Goal: Communication & Community: Answer question/provide support

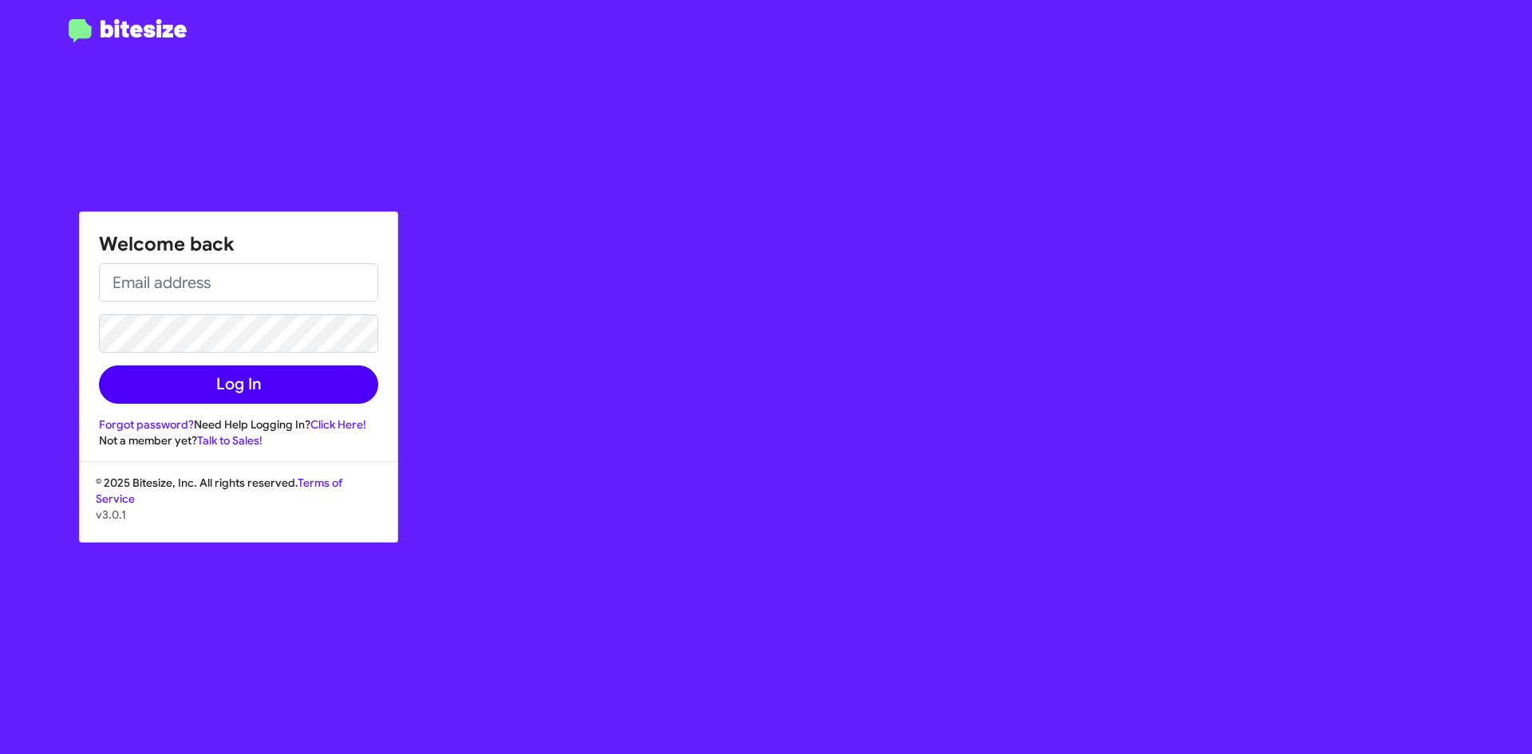
type input "[EMAIL_ADDRESS][DOMAIN_NAME]"
click at [275, 376] on button "Log In" at bounding box center [238, 385] width 279 height 38
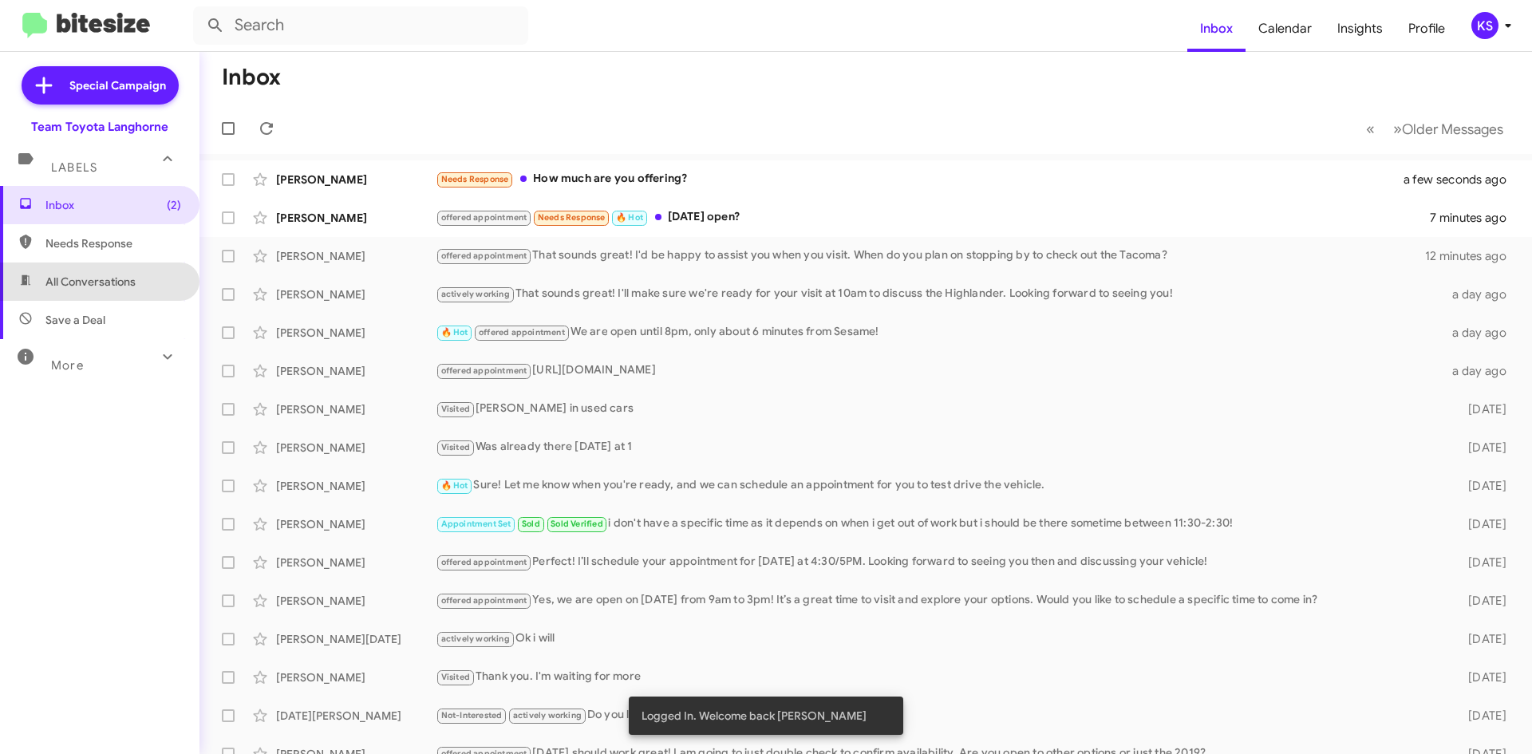
click at [132, 272] on span "All Conversations" at bounding box center [100, 282] width 200 height 38
type input "in:all-conversations"
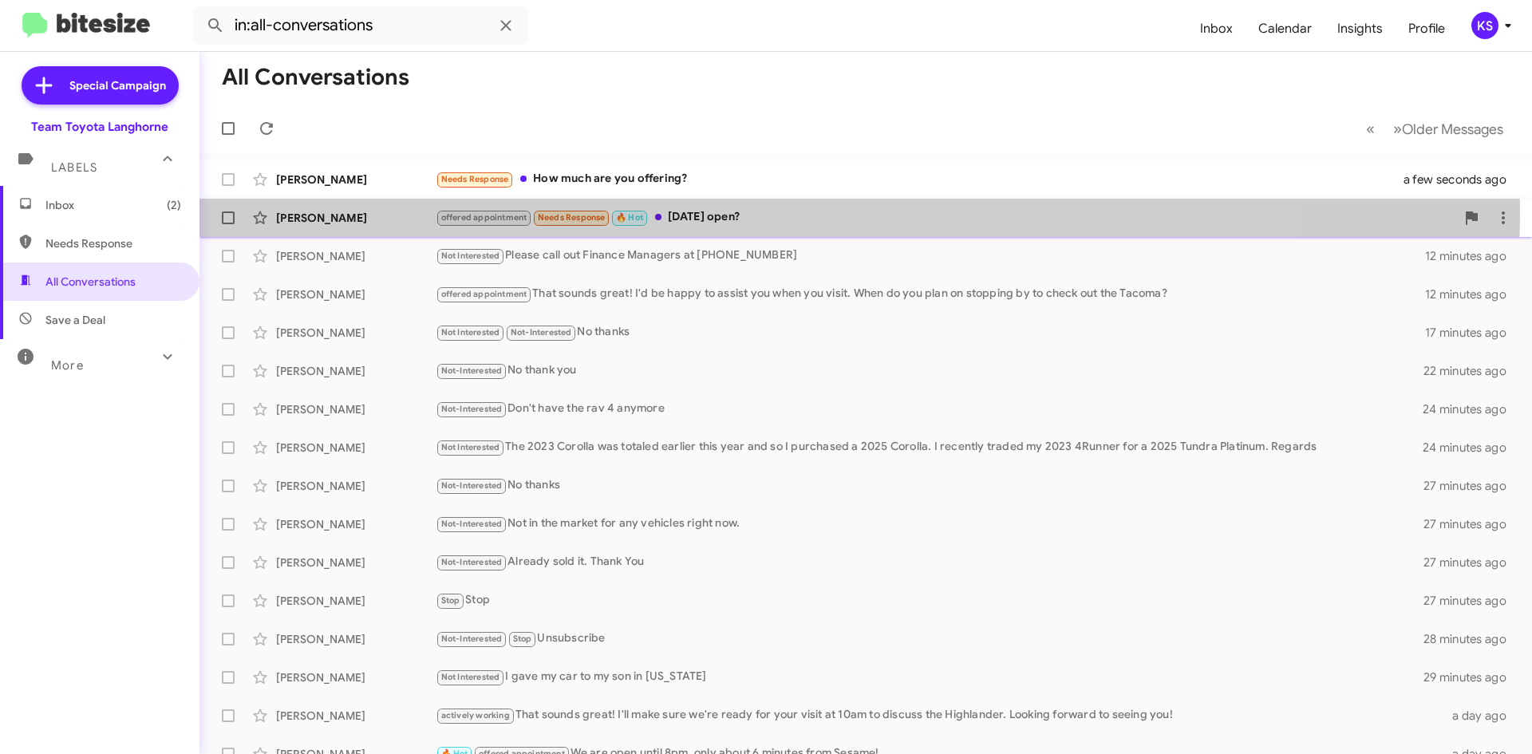
click at [700, 212] on div "offered appointment Needs Response 🔥 Hot [DATE] open?" at bounding box center [946, 217] width 1020 height 18
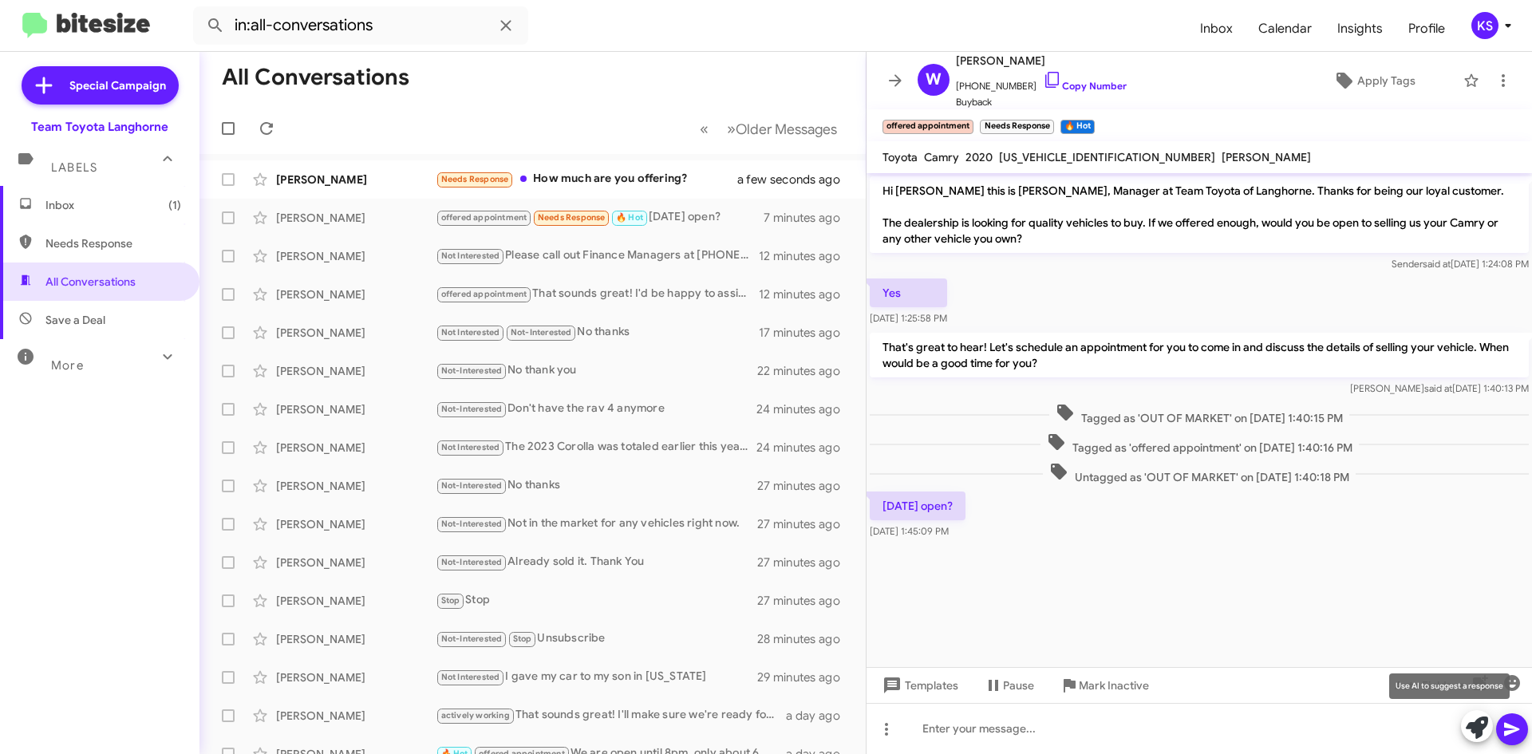
click at [1472, 729] on icon at bounding box center [1477, 728] width 22 height 22
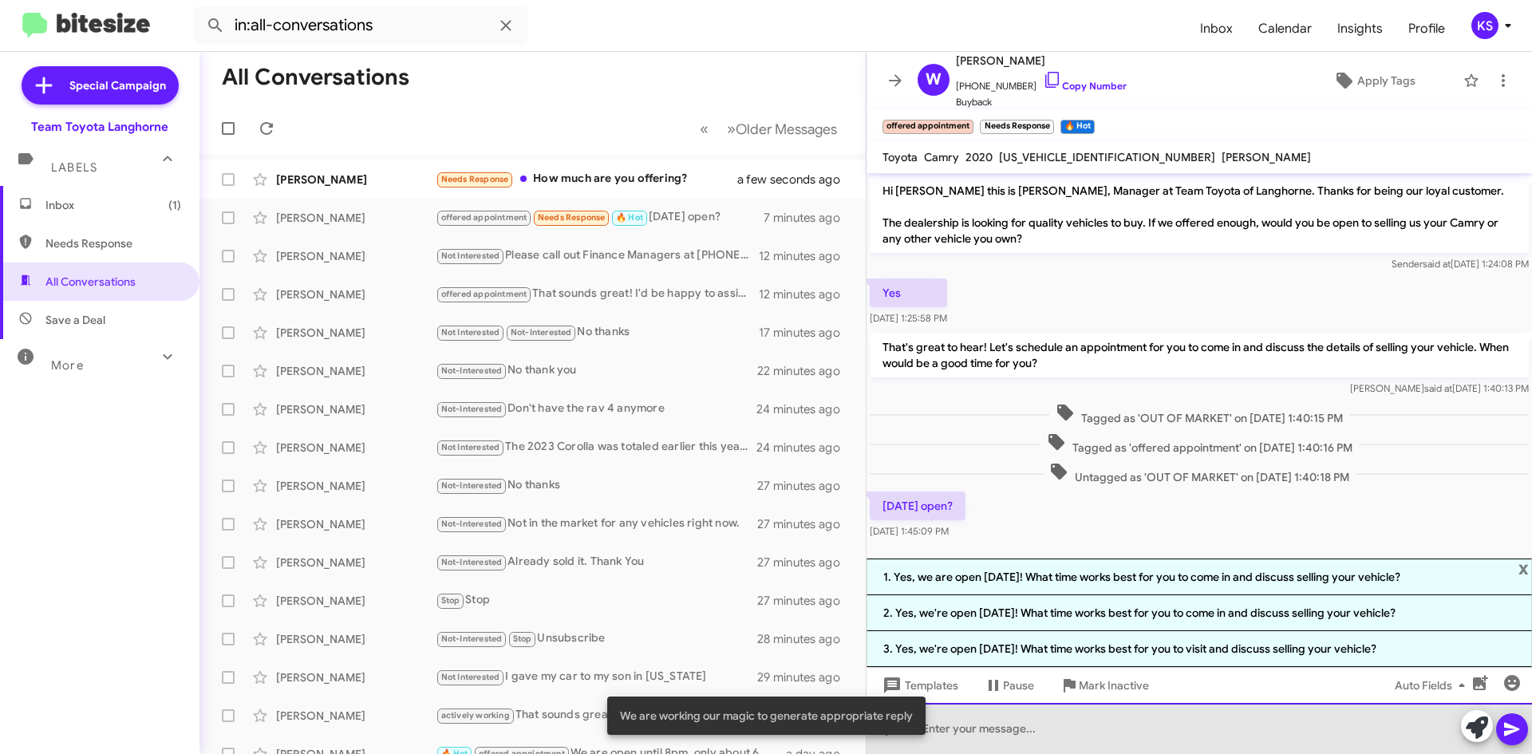
click at [1079, 741] on div at bounding box center [1200, 728] width 666 height 51
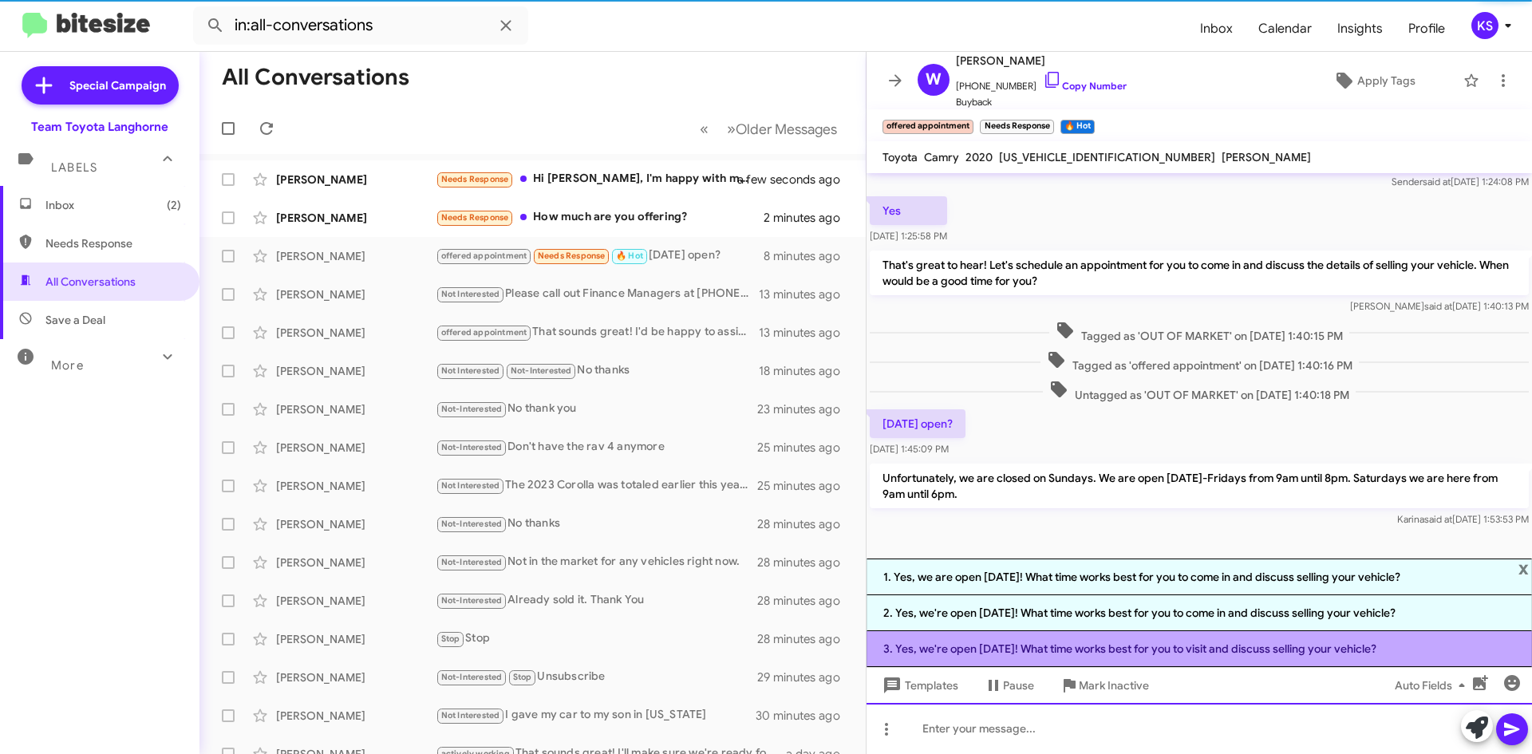
scroll to position [86, 0]
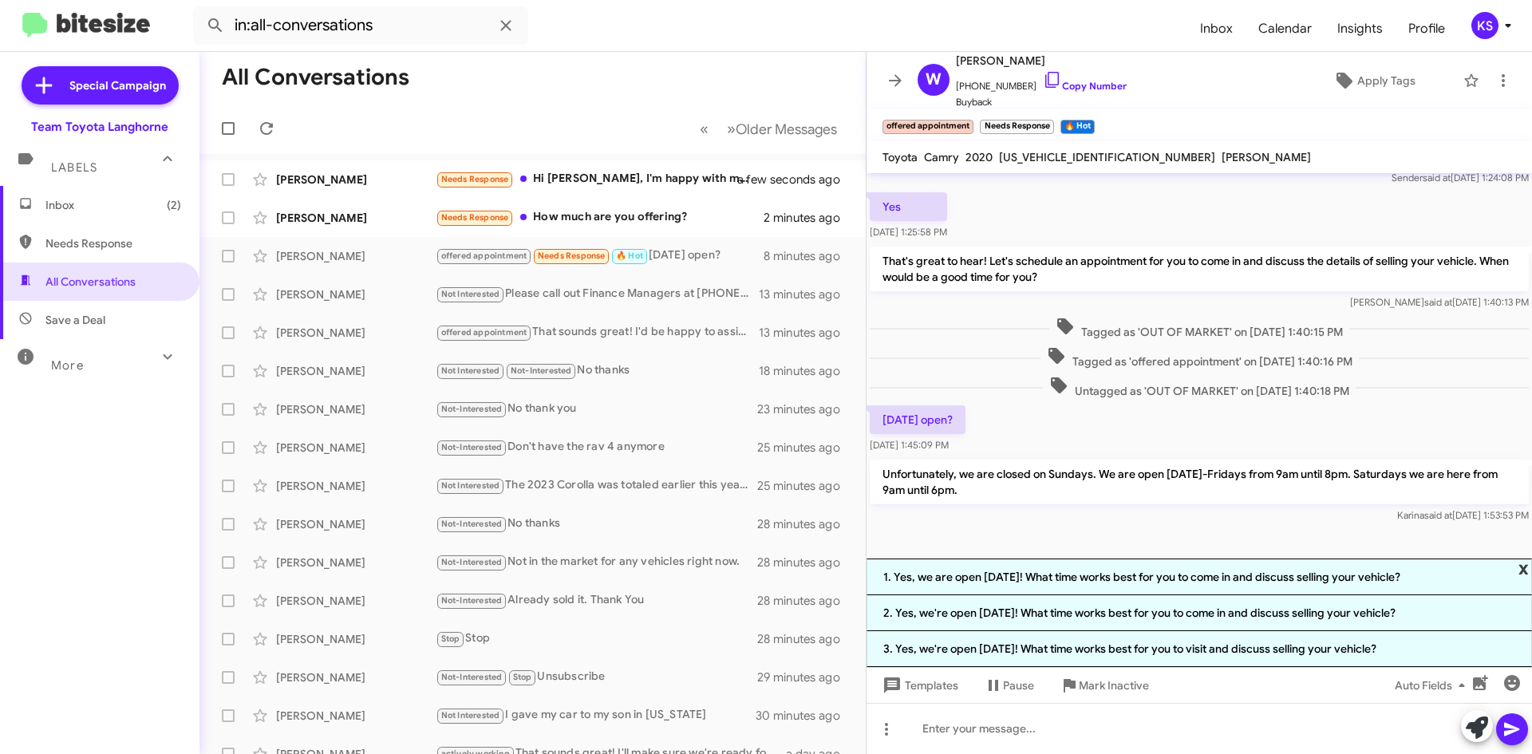
click at [1524, 572] on span "x" at bounding box center [1524, 568] width 10 height 19
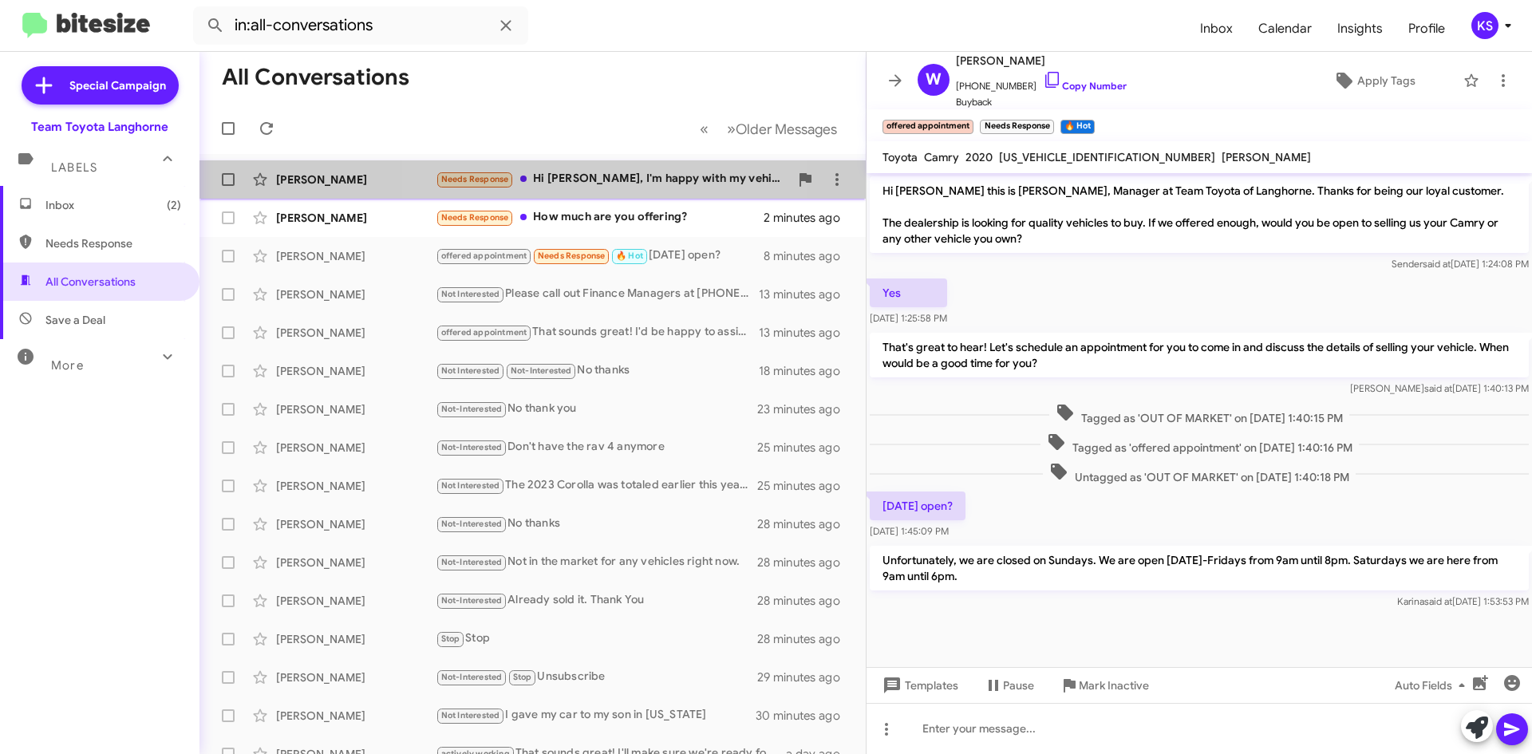
click at [617, 177] on div "Needs Response Hi [PERSON_NAME], I'm happy with my vehicle and not looking to s…" at bounding box center [613, 179] width 354 height 18
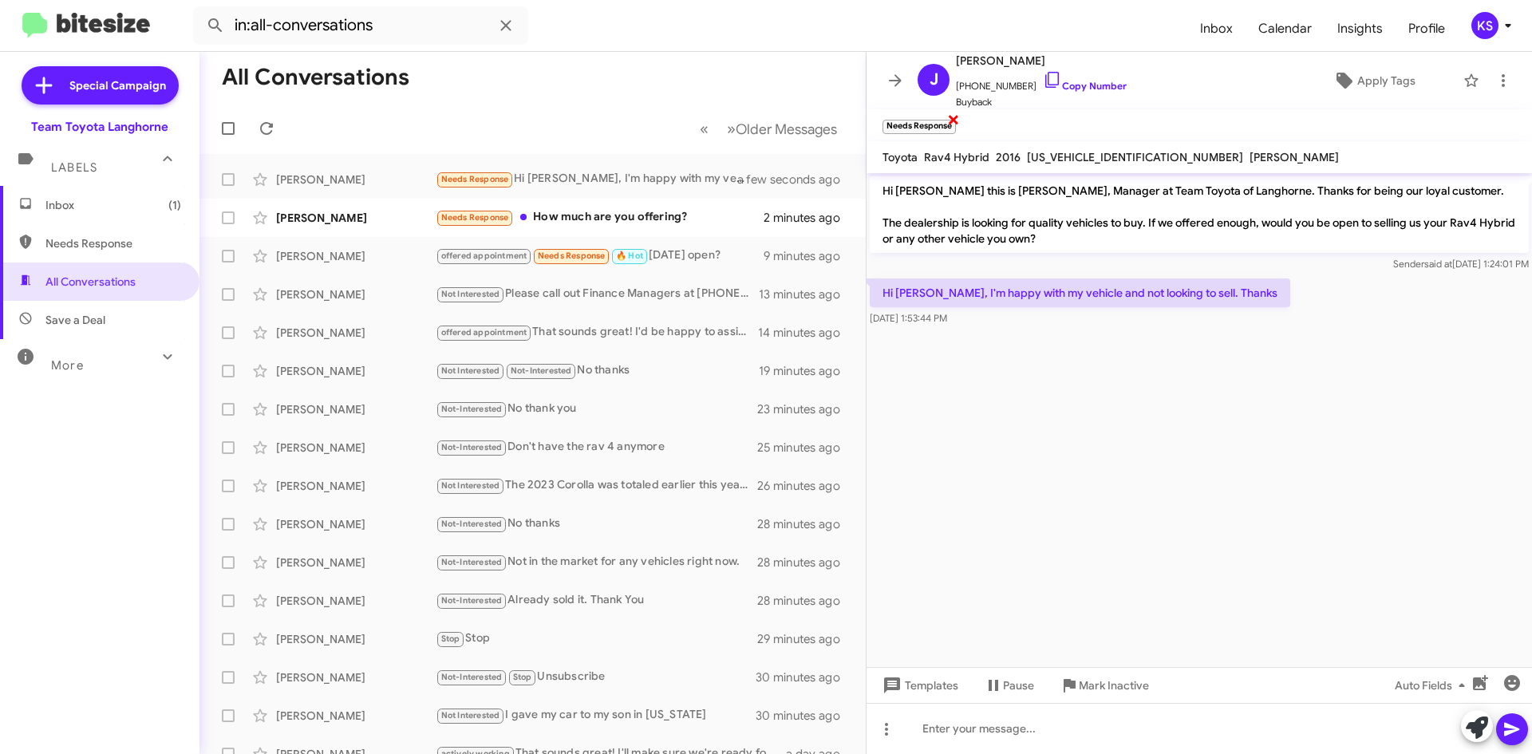
click at [952, 116] on span "×" at bounding box center [953, 118] width 13 height 19
click at [1481, 729] on icon at bounding box center [1477, 728] width 22 height 22
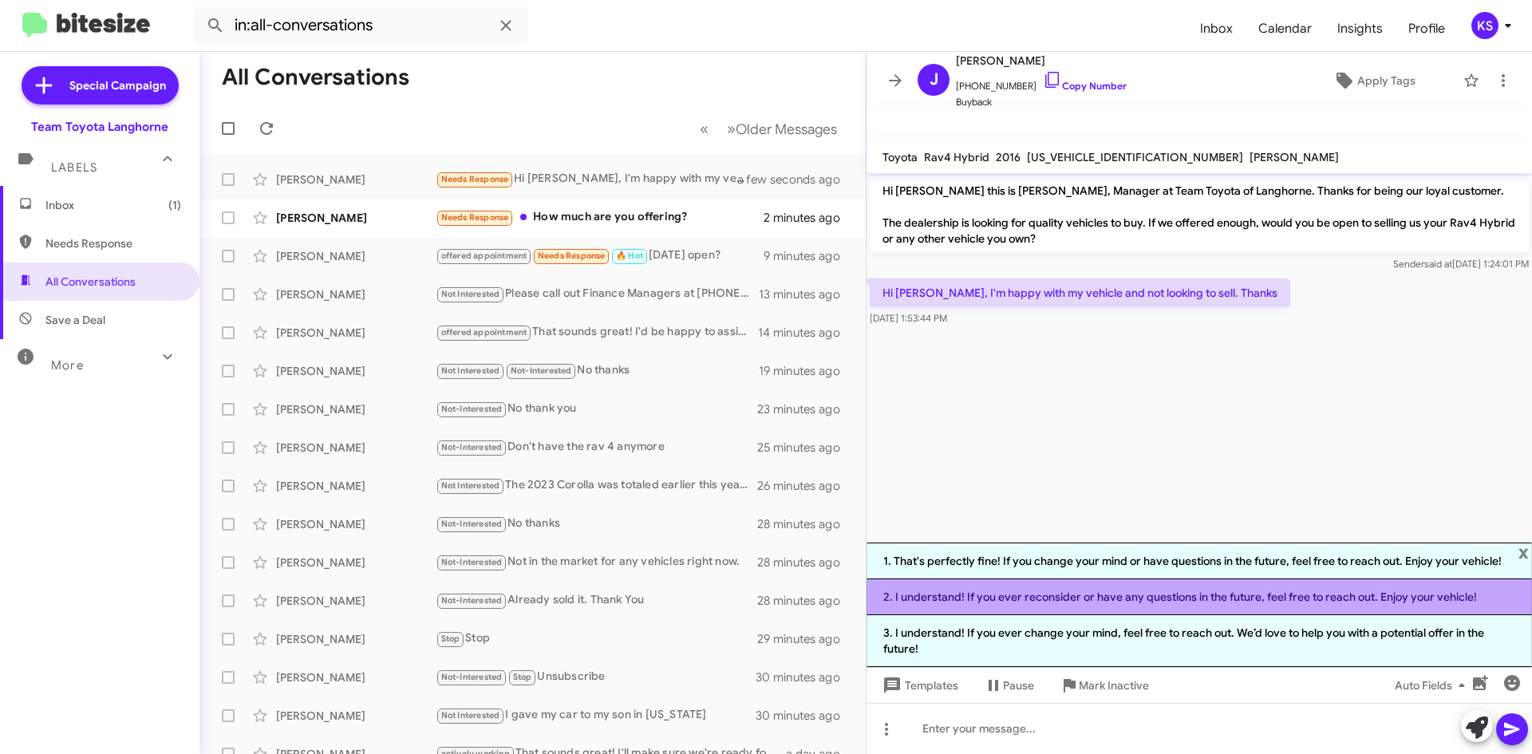
click at [1054, 598] on li "2. I understand! If you ever reconsider or have any questions in the future, fe…" at bounding box center [1200, 597] width 666 height 36
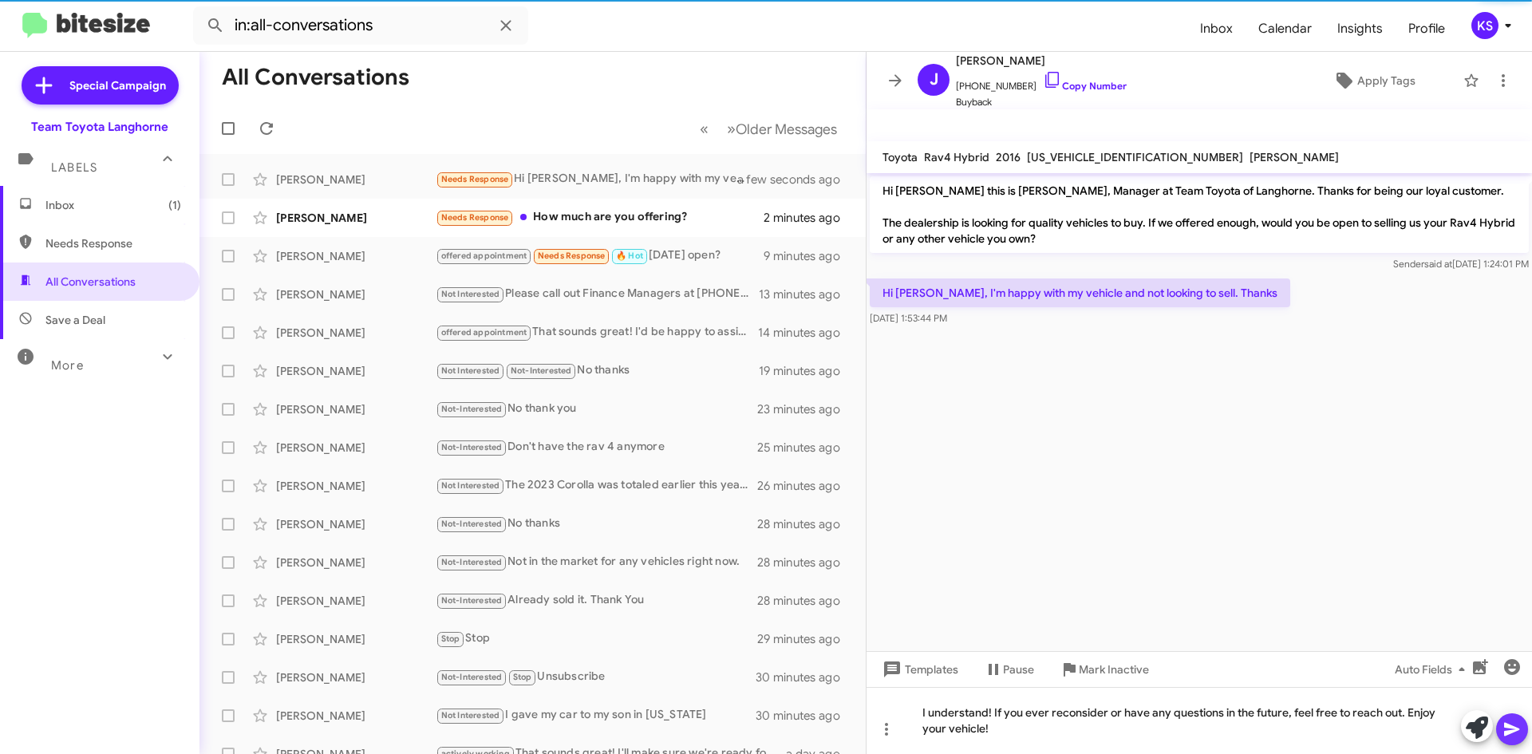
click at [1516, 733] on icon at bounding box center [1512, 729] width 19 height 19
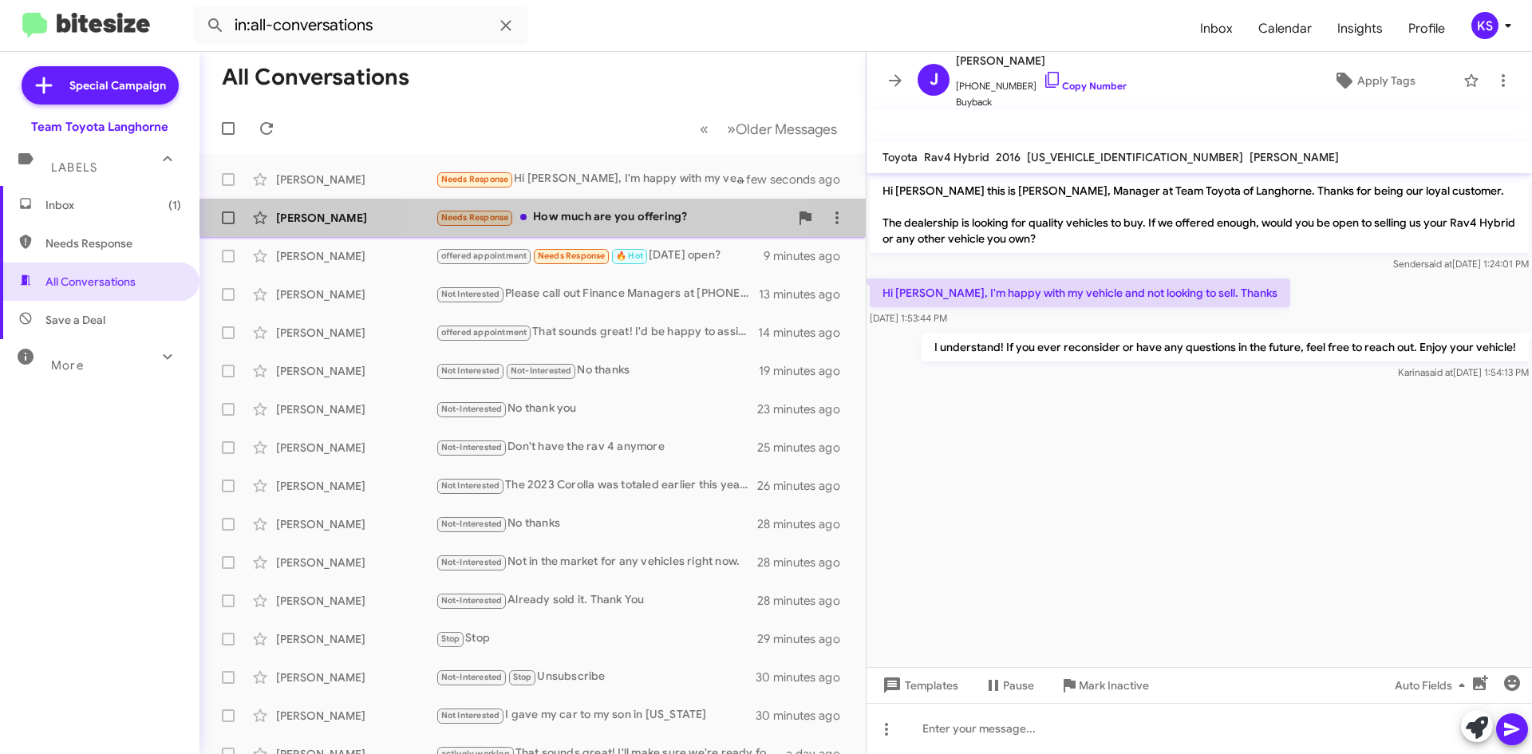
click at [623, 217] on div "Needs Response How much are you offering?" at bounding box center [613, 217] width 354 height 18
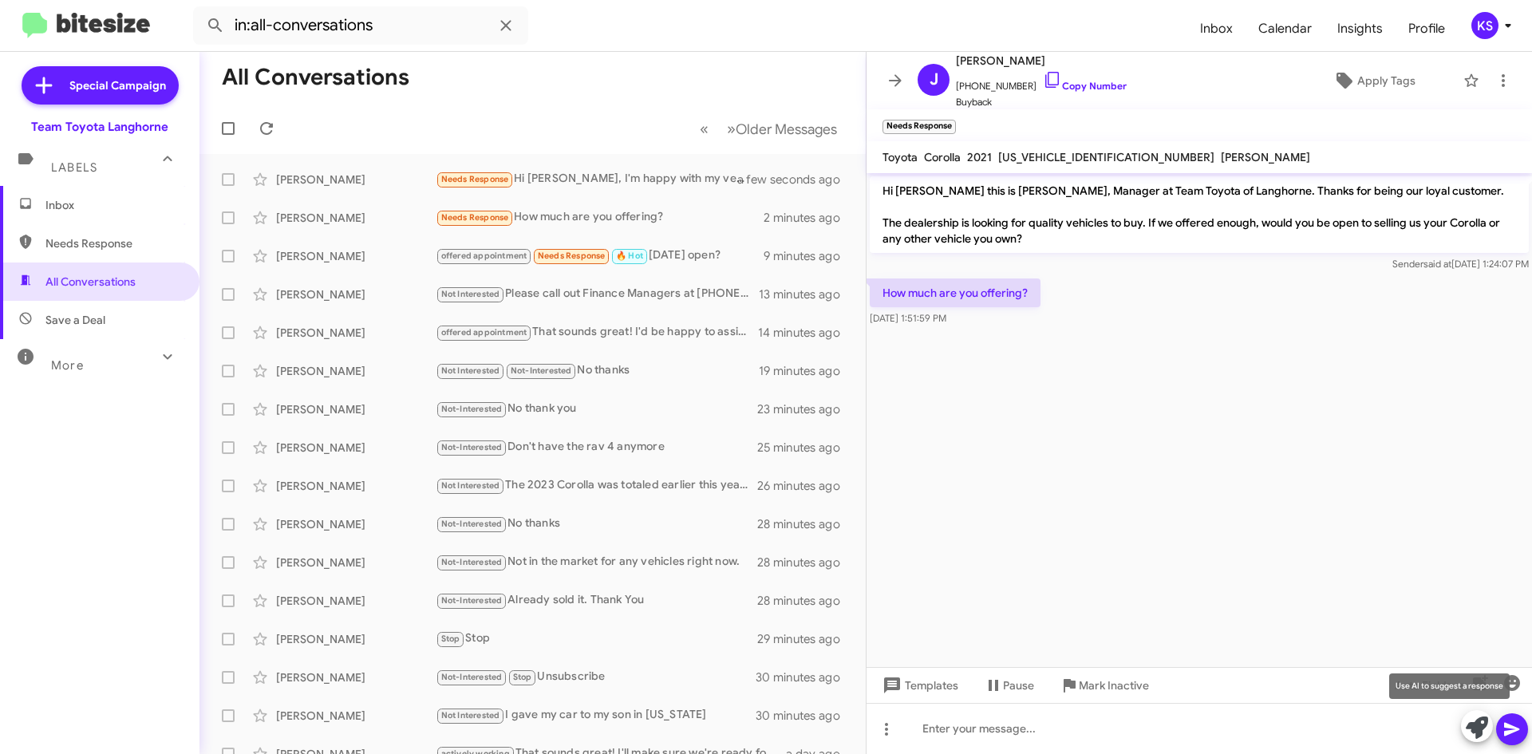
click at [1470, 732] on icon at bounding box center [1477, 728] width 22 height 22
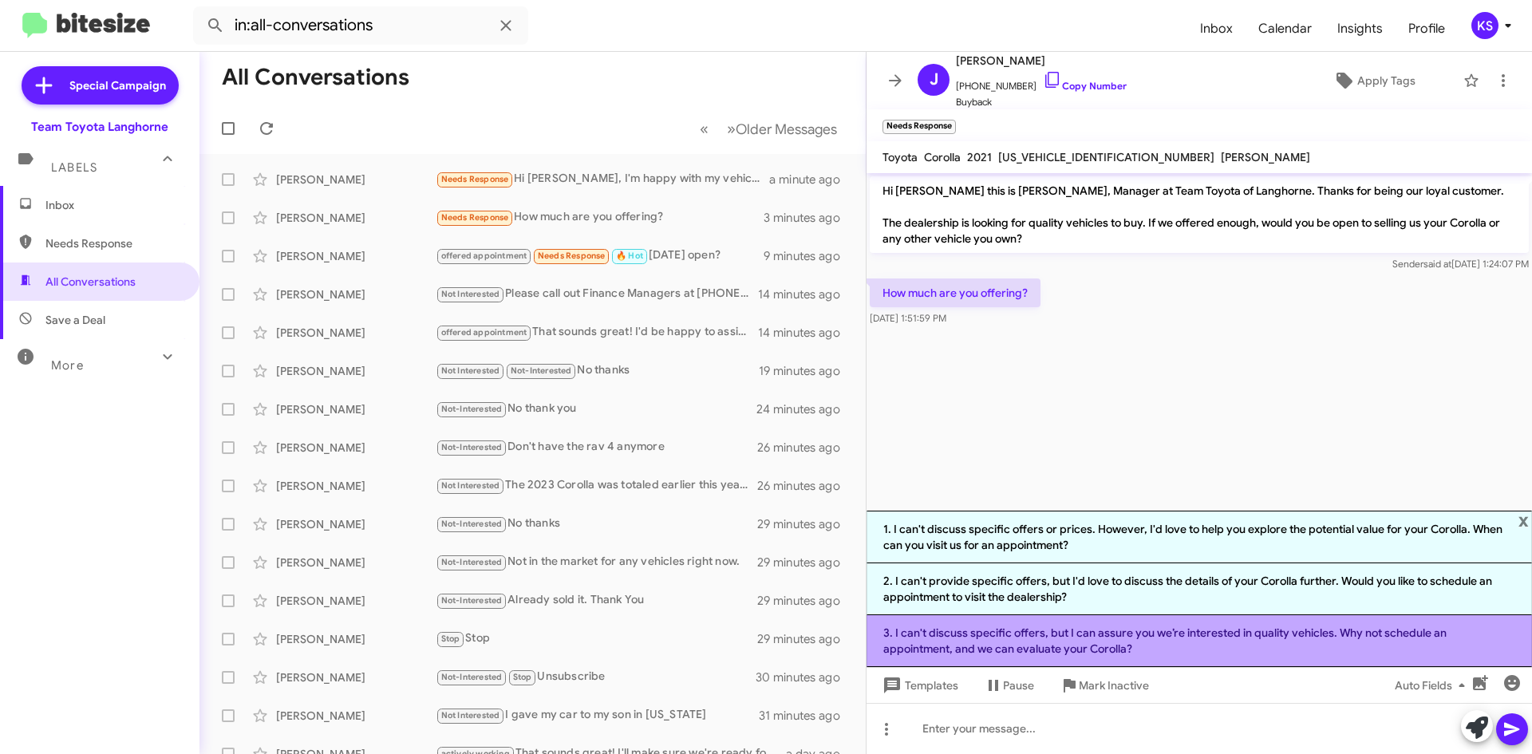
click at [1006, 646] on li "3. I can't discuss specific offers, but I can assure you we’re interested in qu…" at bounding box center [1200, 641] width 666 height 52
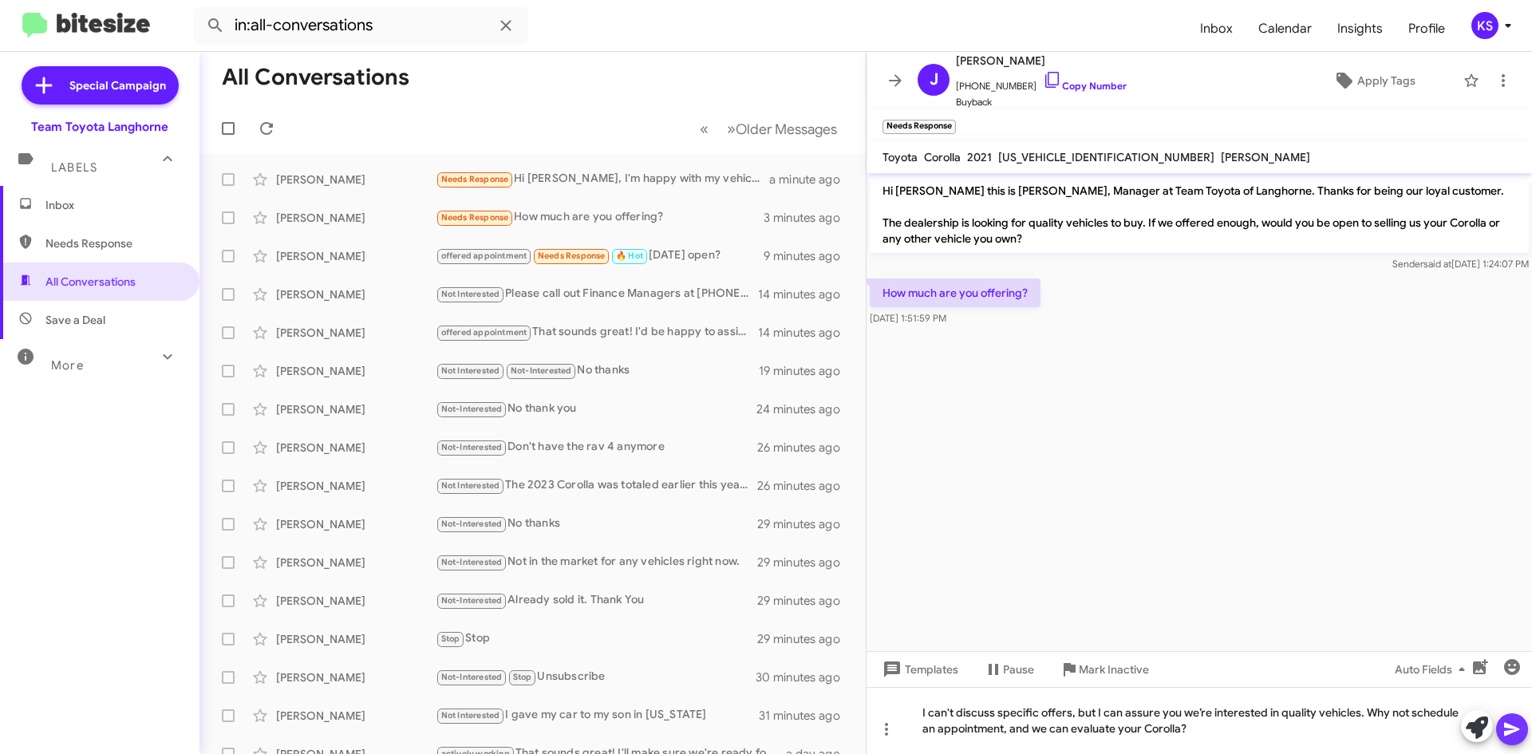
click at [1512, 736] on icon at bounding box center [1512, 729] width 19 height 19
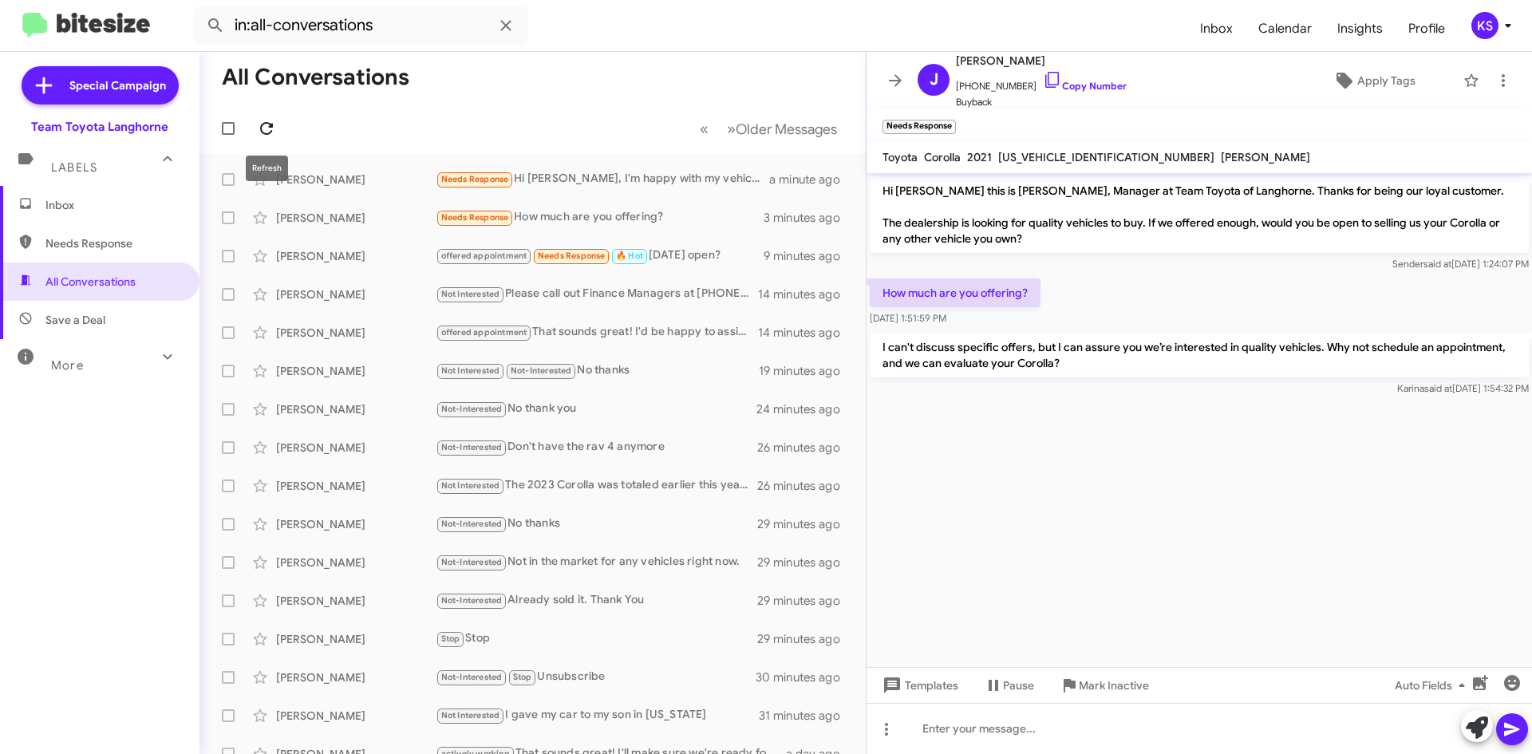
click at [276, 124] on span at bounding box center [267, 128] width 32 height 19
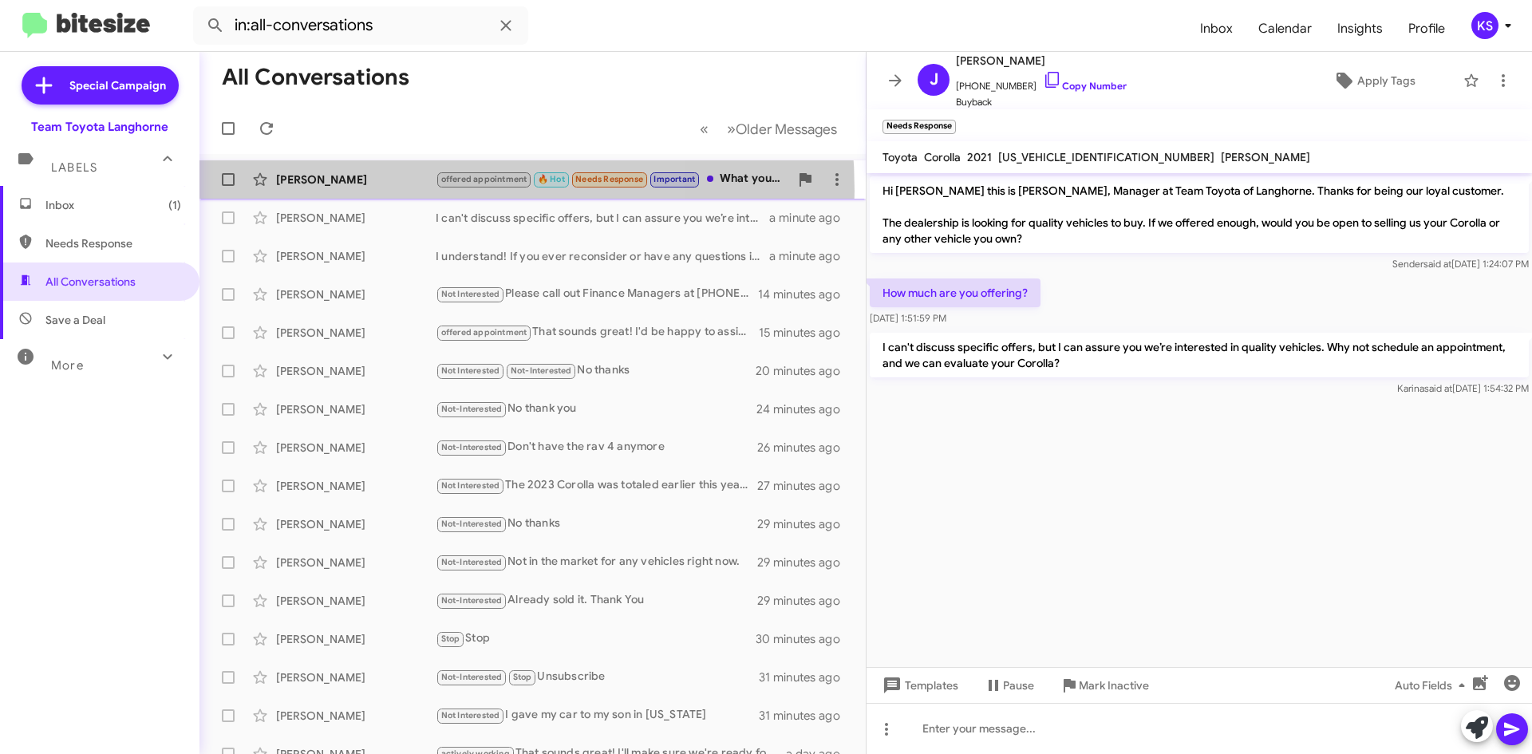
click at [364, 192] on div "[PERSON_NAME] offered appointment 🔥 Hot Needs Response Important What your name…" at bounding box center [532, 180] width 641 height 32
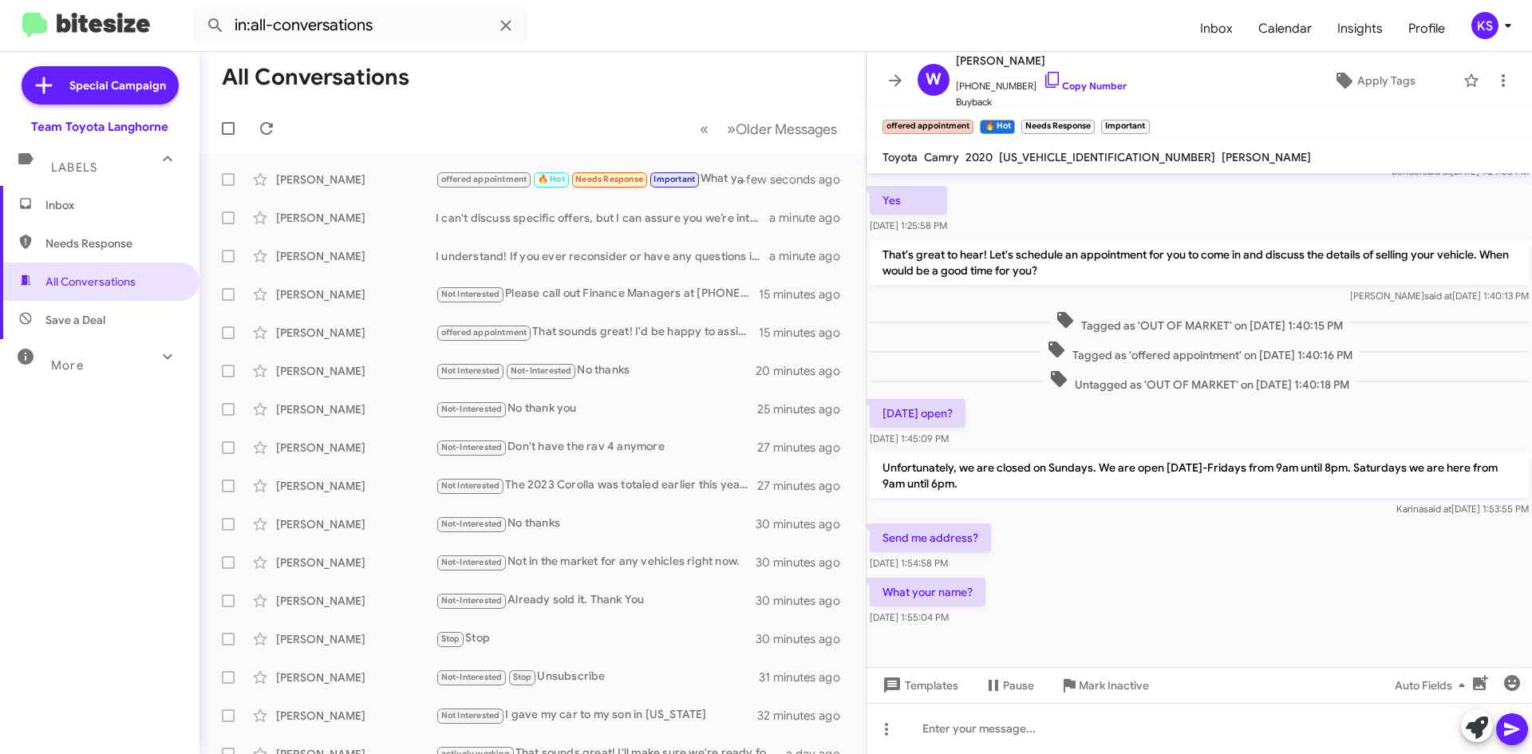
scroll to position [94, 0]
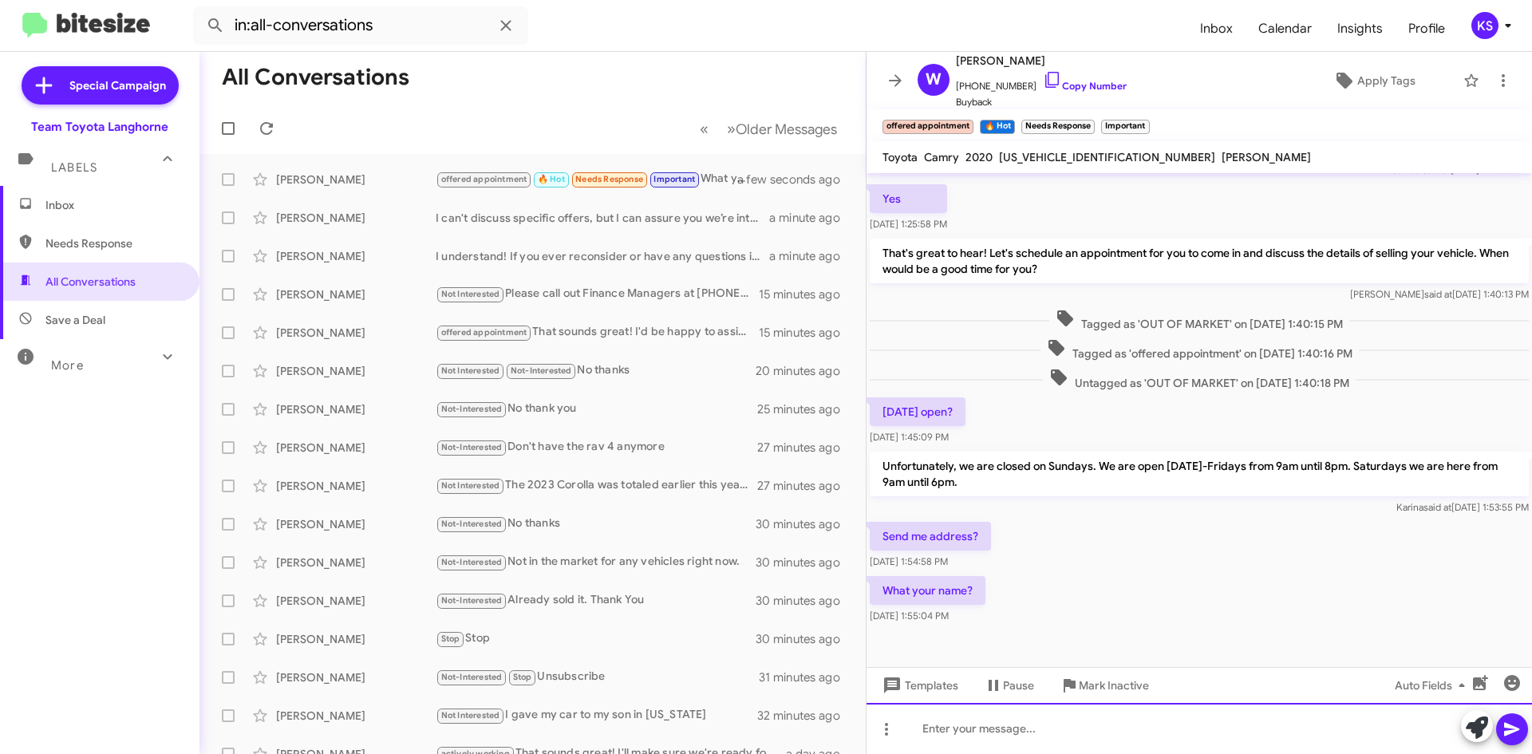
click at [962, 733] on div at bounding box center [1200, 728] width 666 height 51
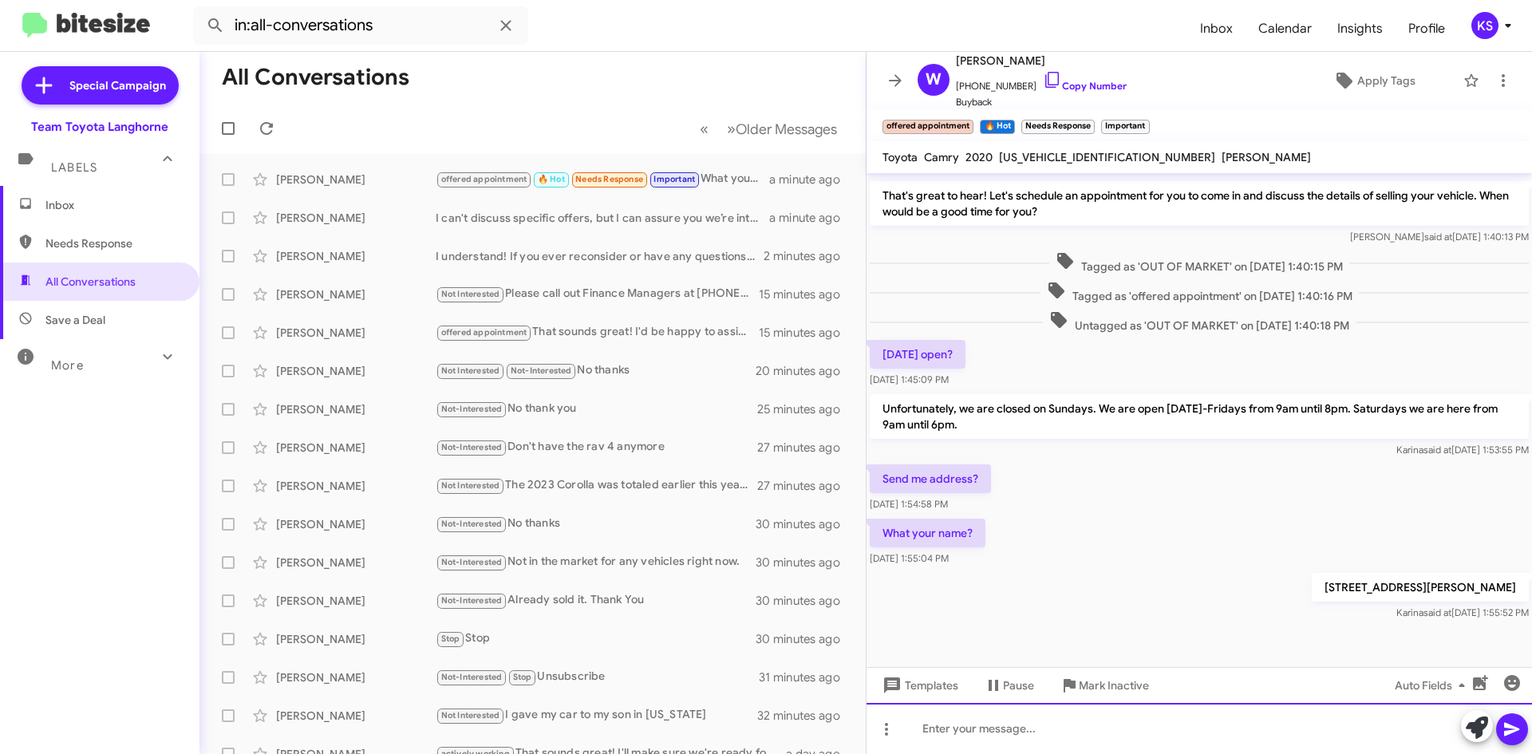
scroll to position [152, 0]
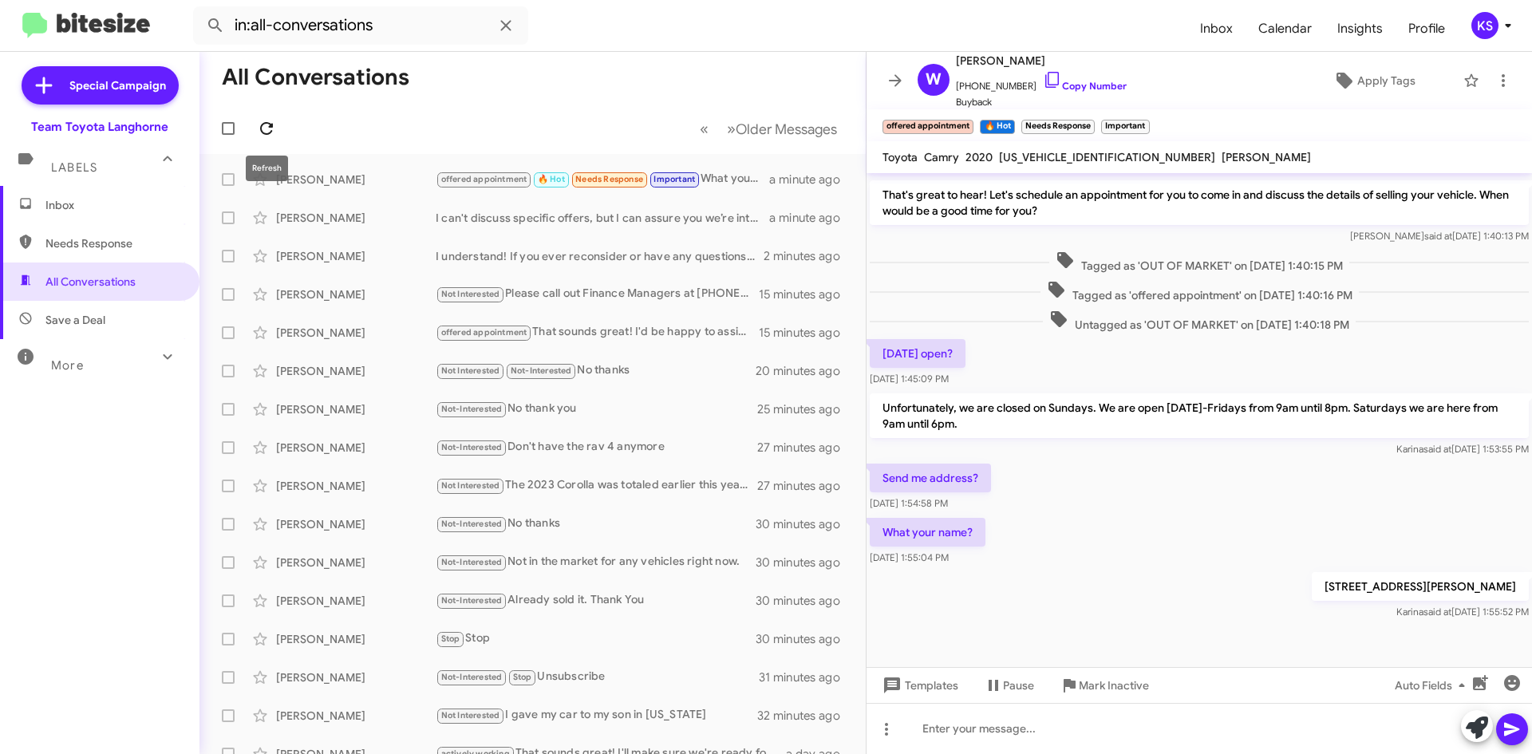
click at [261, 120] on icon at bounding box center [266, 128] width 19 height 19
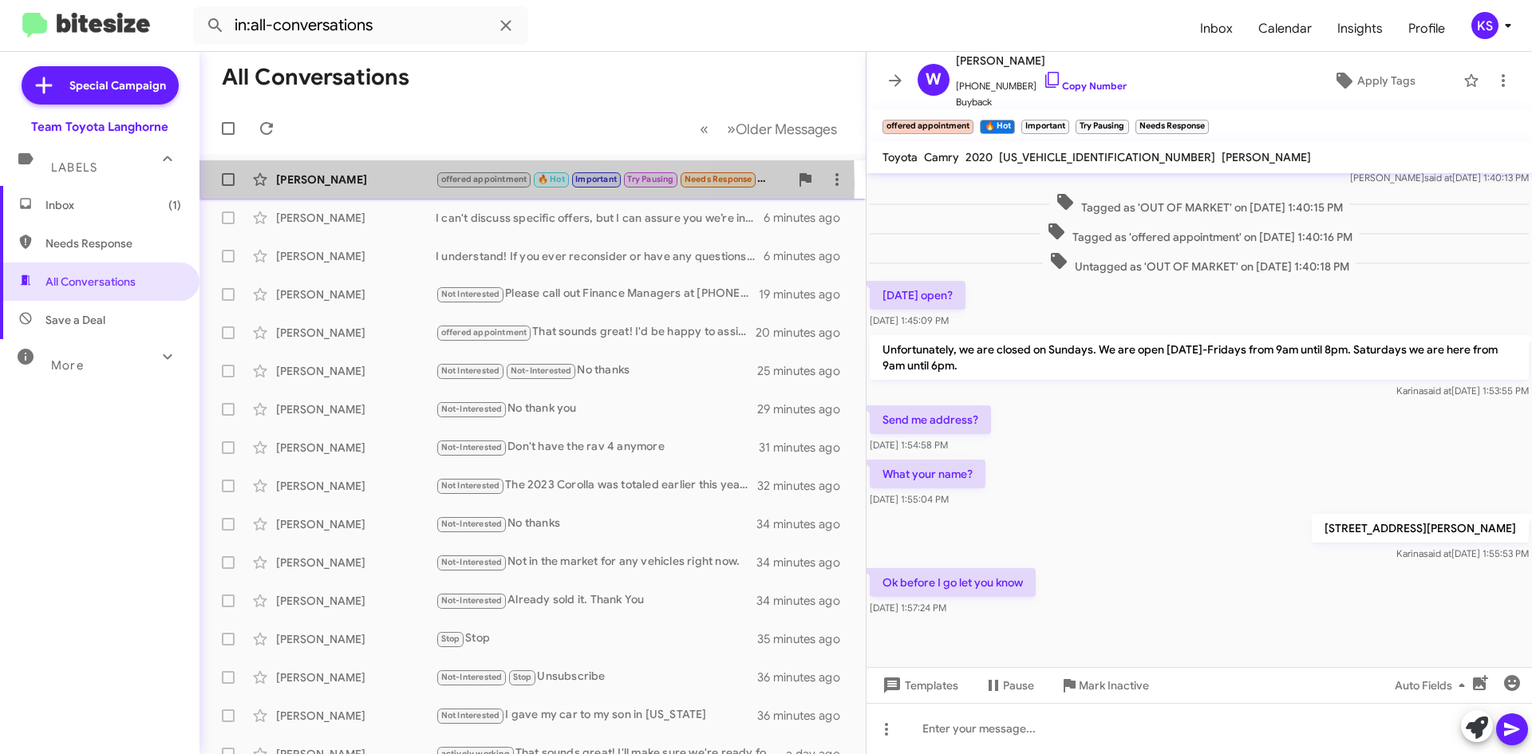
click at [378, 184] on div "[PERSON_NAME]" at bounding box center [356, 180] width 160 height 16
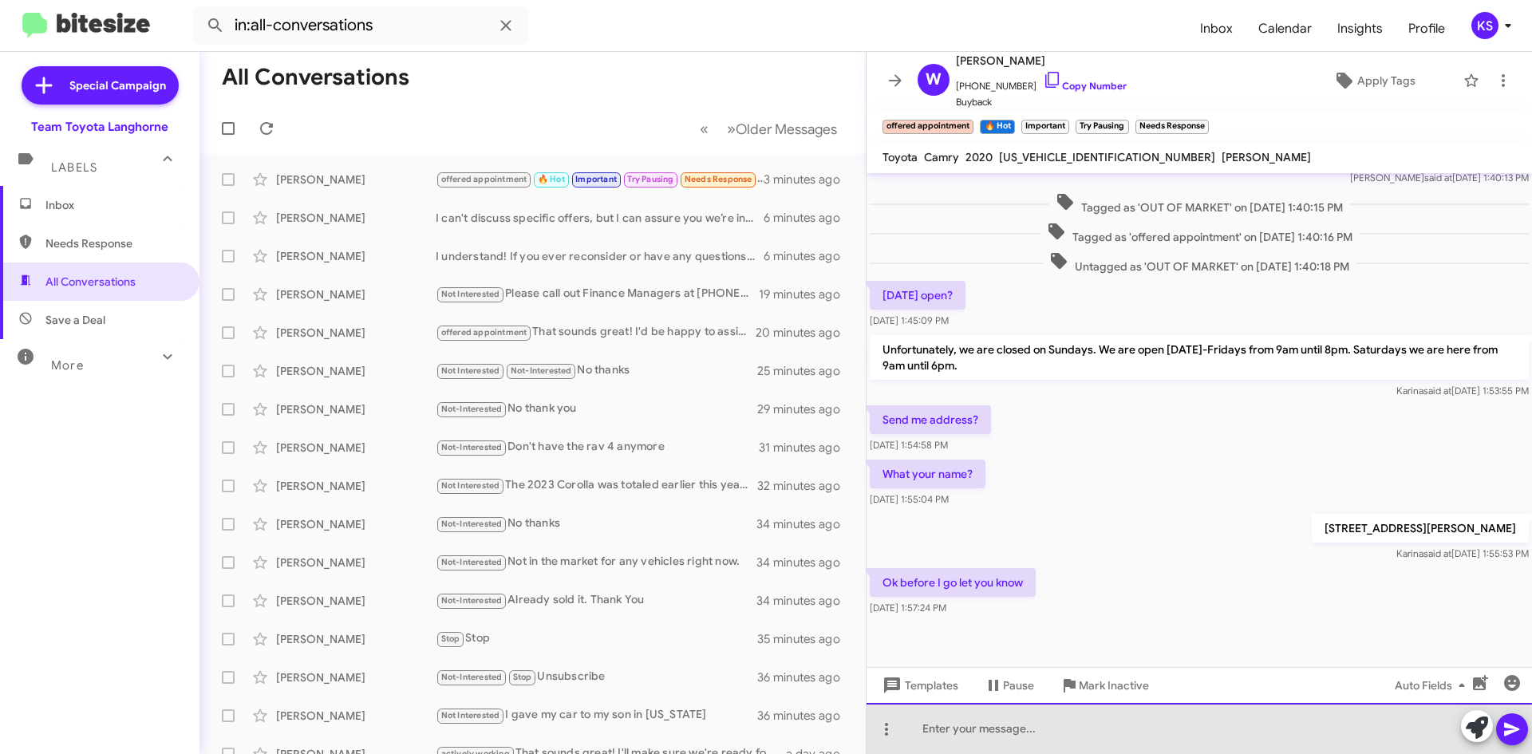
click at [990, 737] on div at bounding box center [1200, 728] width 666 height 51
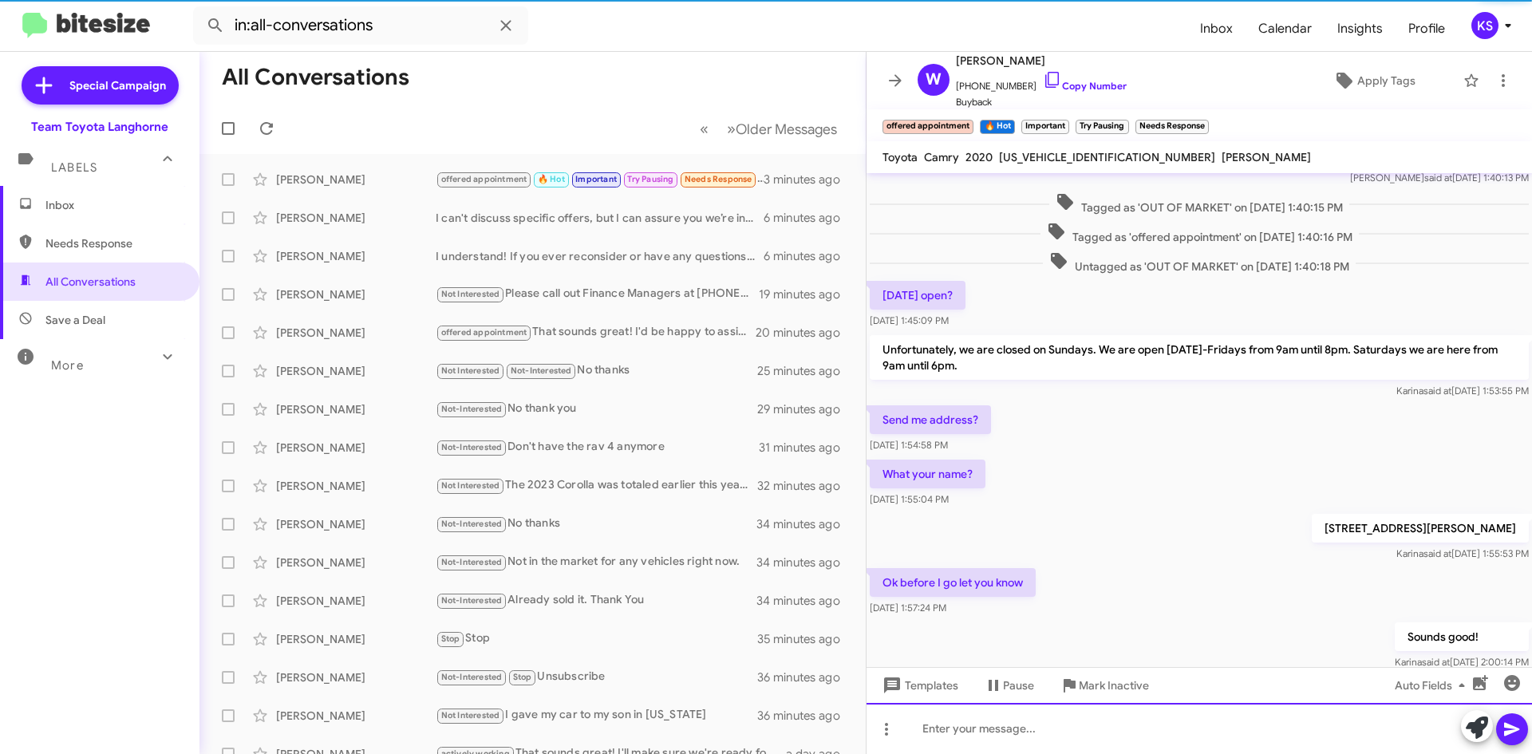
scroll to position [0, 0]
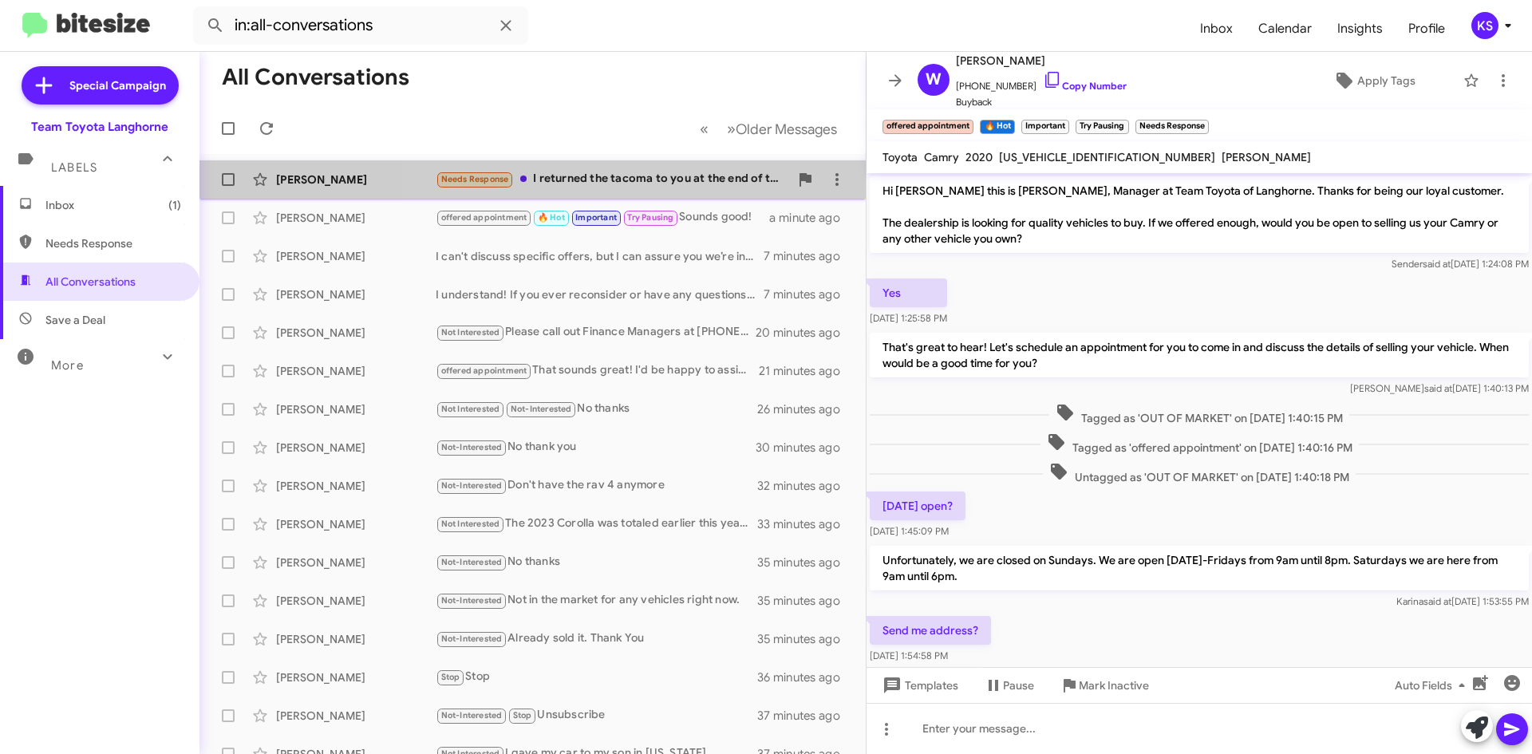
click at [659, 174] on div "Needs Response I returned the tacoma to you at the end of the lease." at bounding box center [613, 179] width 354 height 18
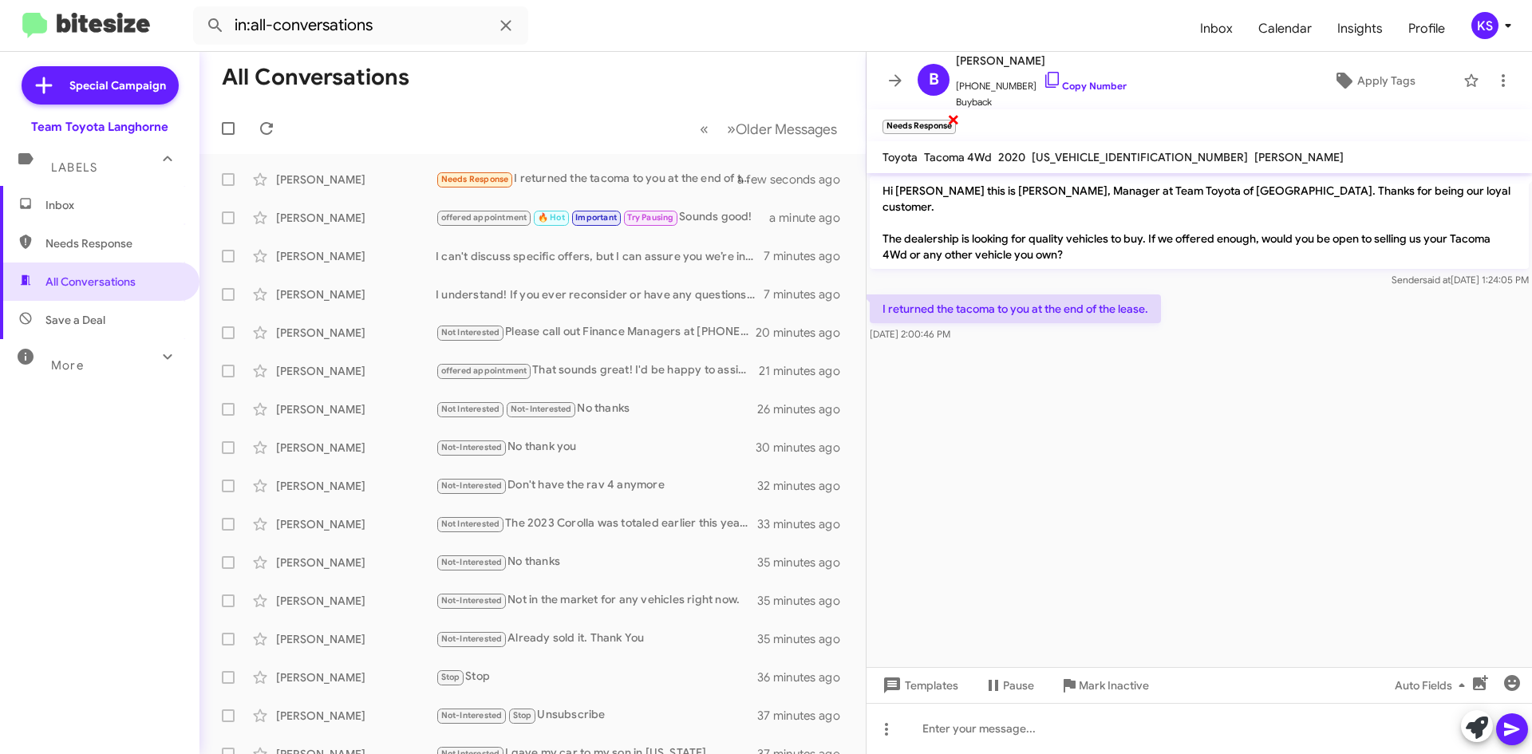
click at [951, 116] on span "×" at bounding box center [953, 118] width 13 height 19
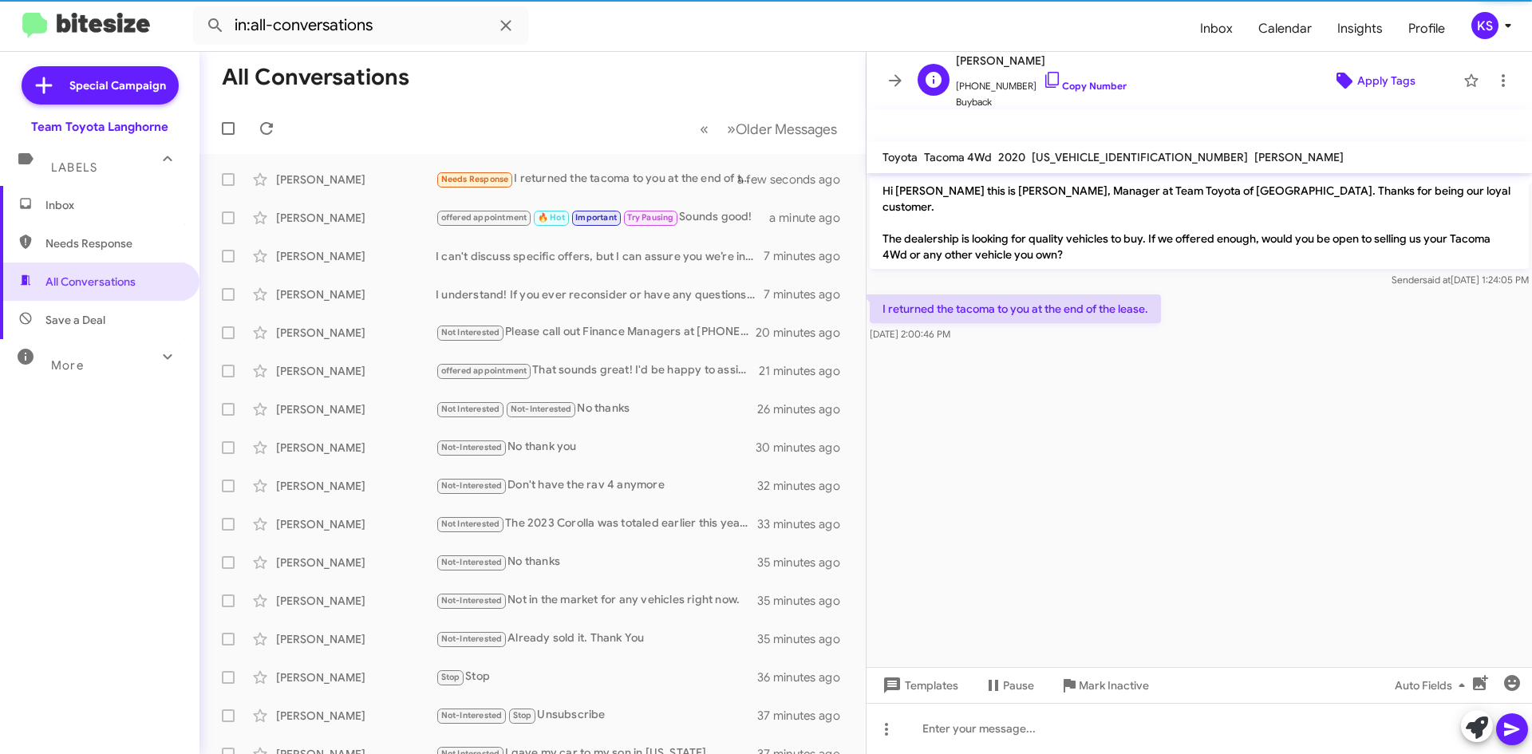
click at [1358, 83] on span "Apply Tags" at bounding box center [1387, 80] width 58 height 29
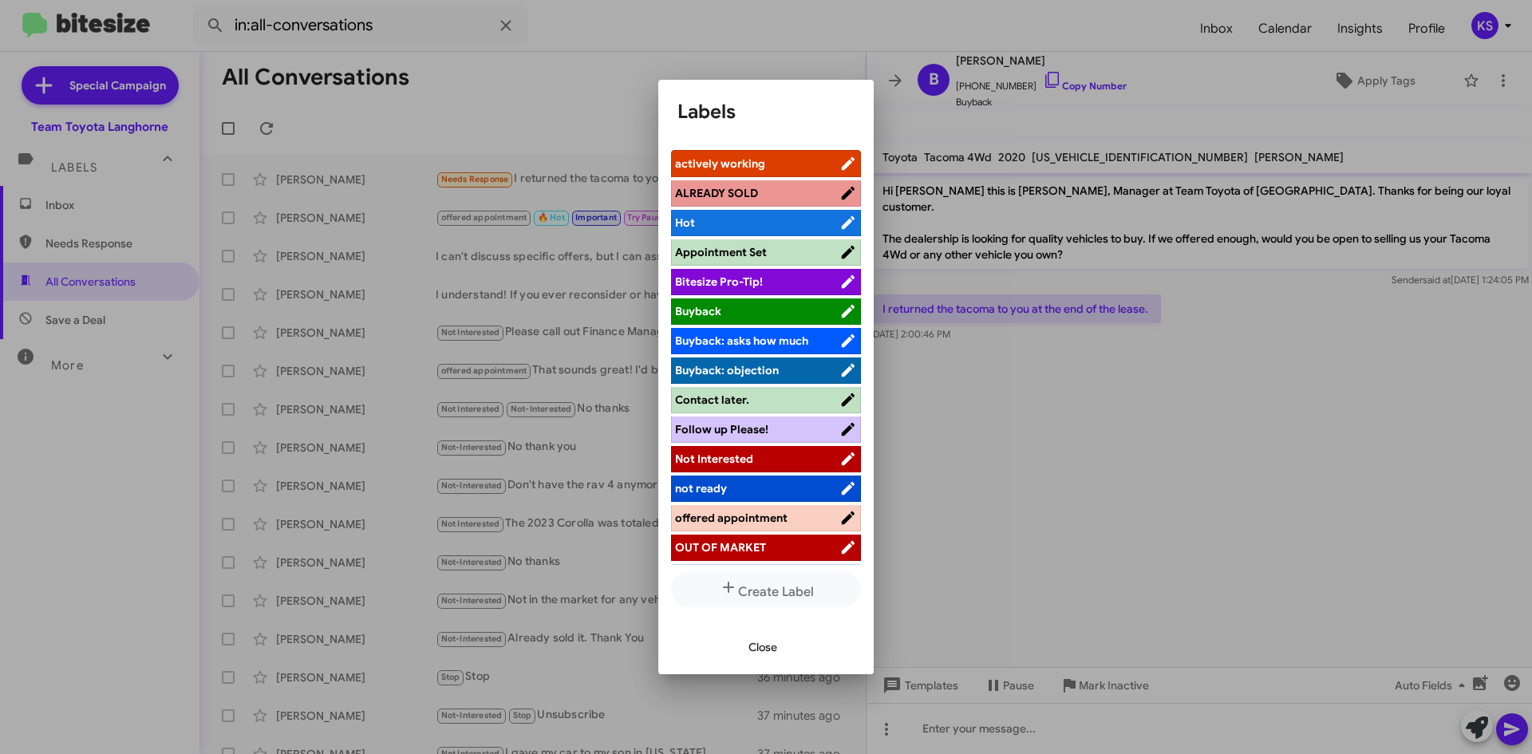
scroll to position [80, 0]
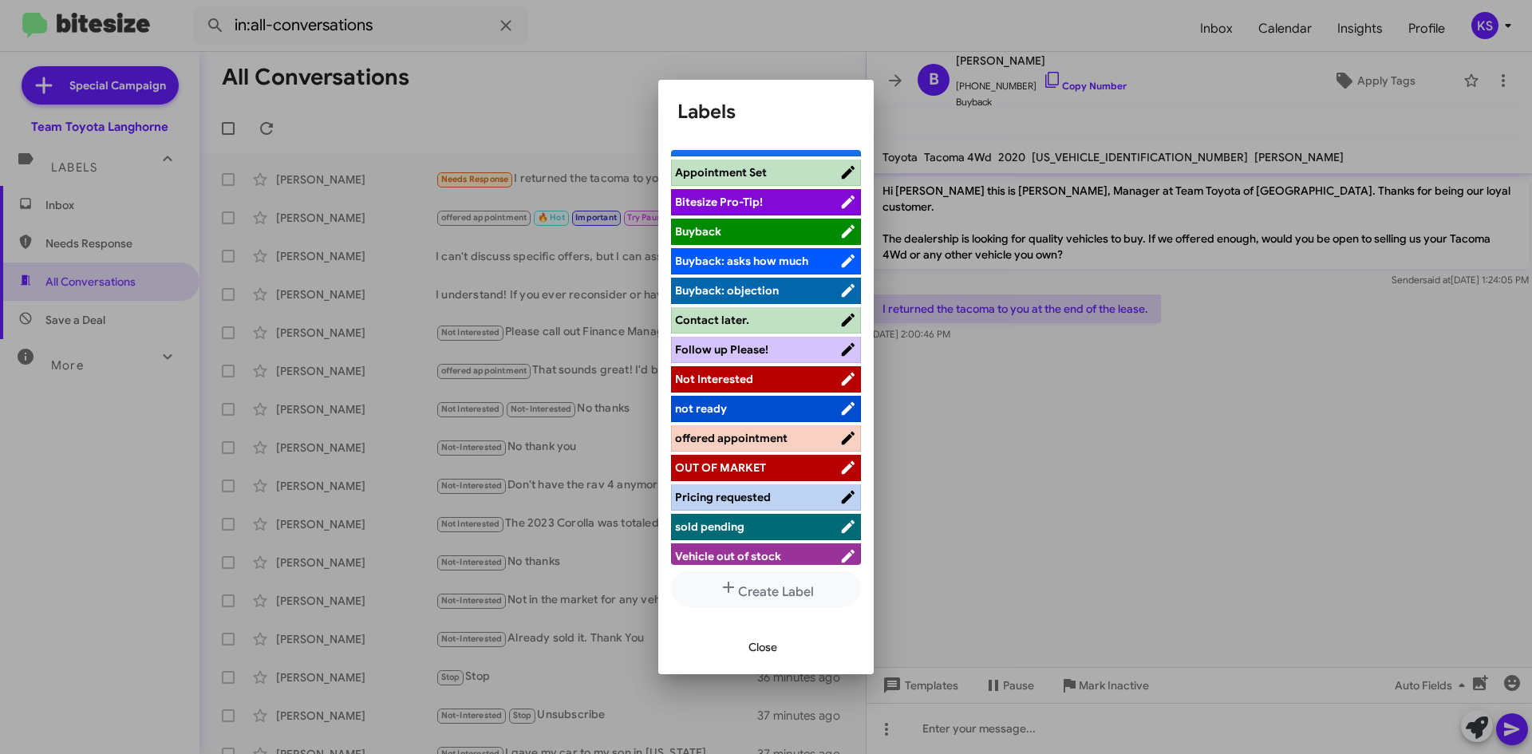
click at [733, 383] on span "Not Interested" at bounding box center [714, 379] width 78 height 14
click at [764, 637] on span "Close" at bounding box center [763, 647] width 29 height 29
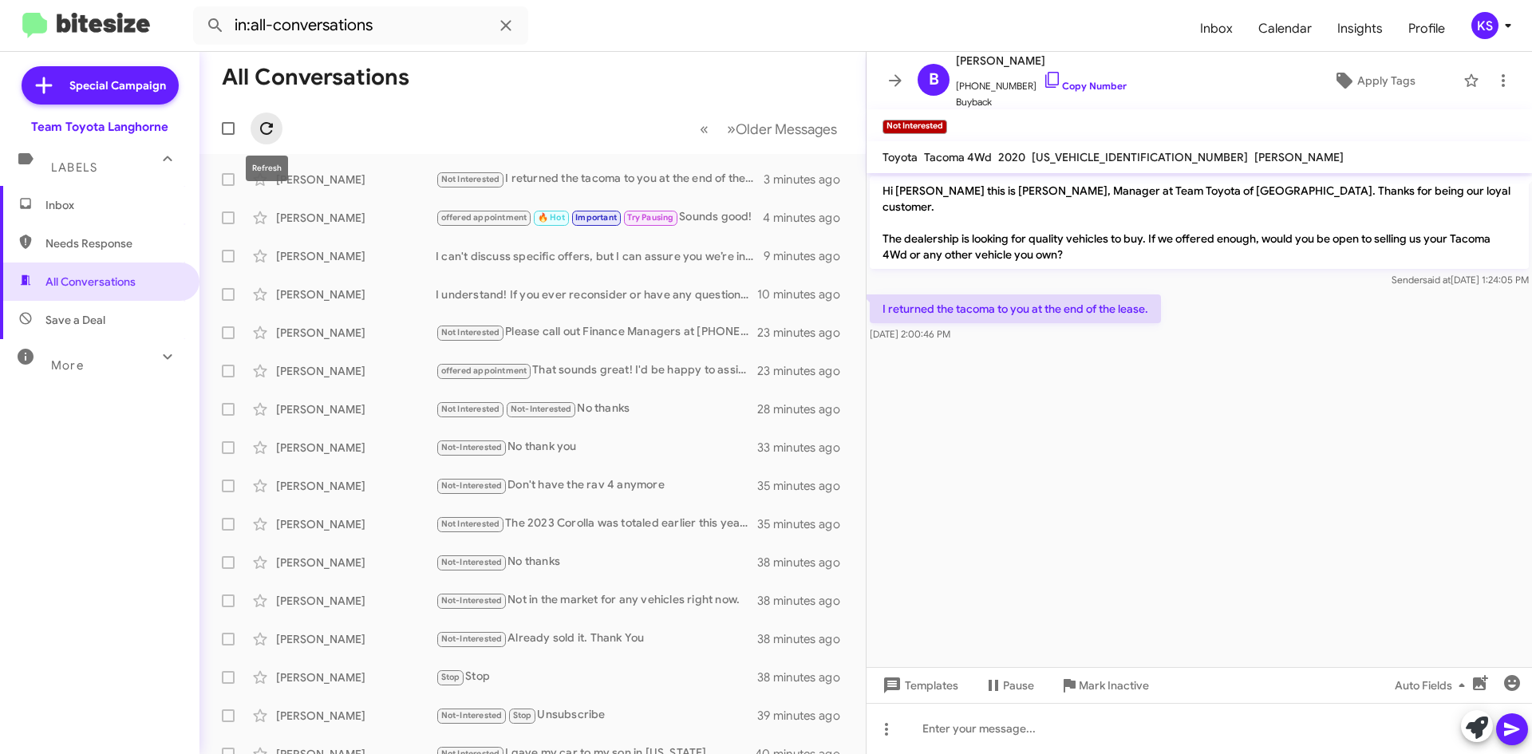
click at [272, 131] on icon at bounding box center [266, 128] width 13 height 13
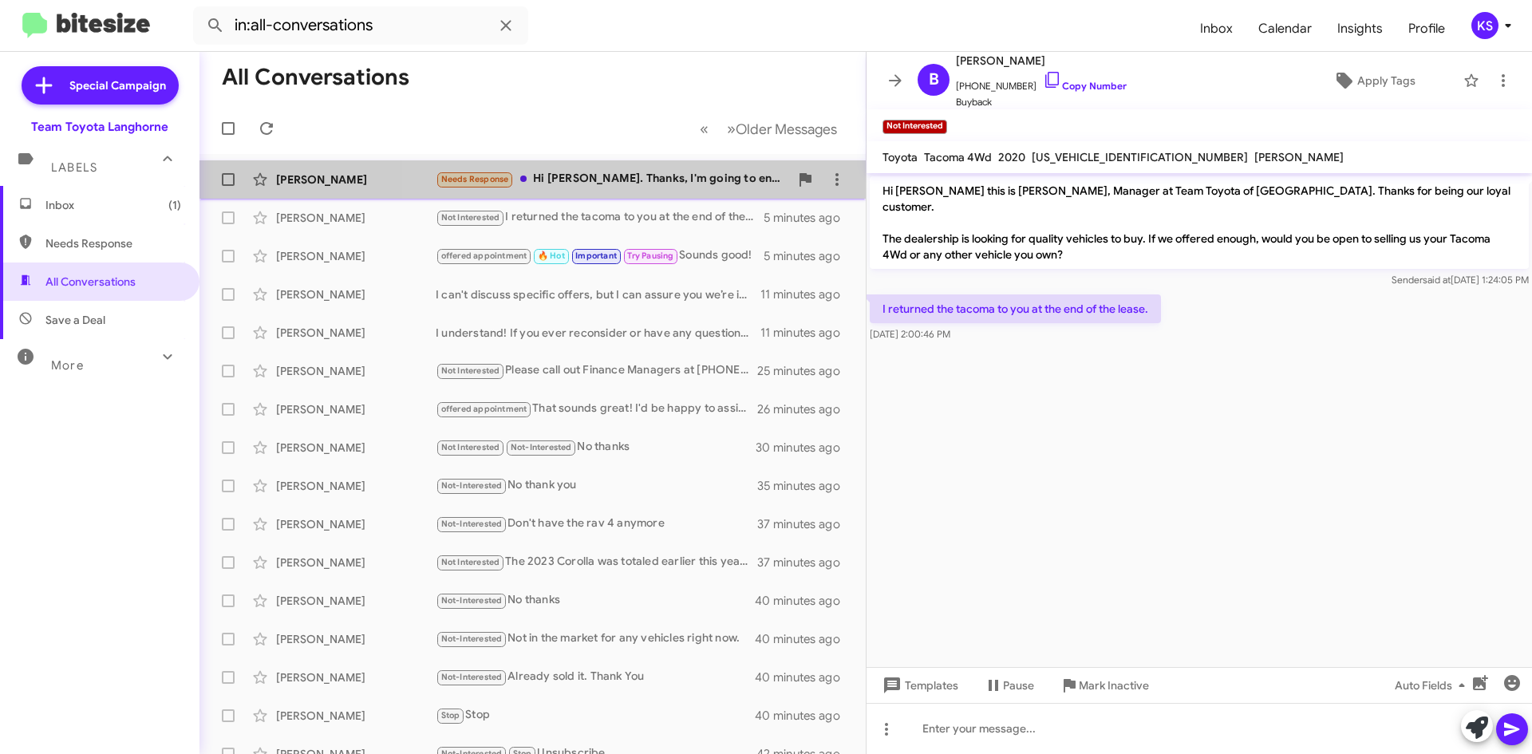
click at [694, 176] on div "Needs Response Hi [PERSON_NAME]. Thanks, I'm going to enjoy NOT having a car pa…" at bounding box center [613, 179] width 354 height 18
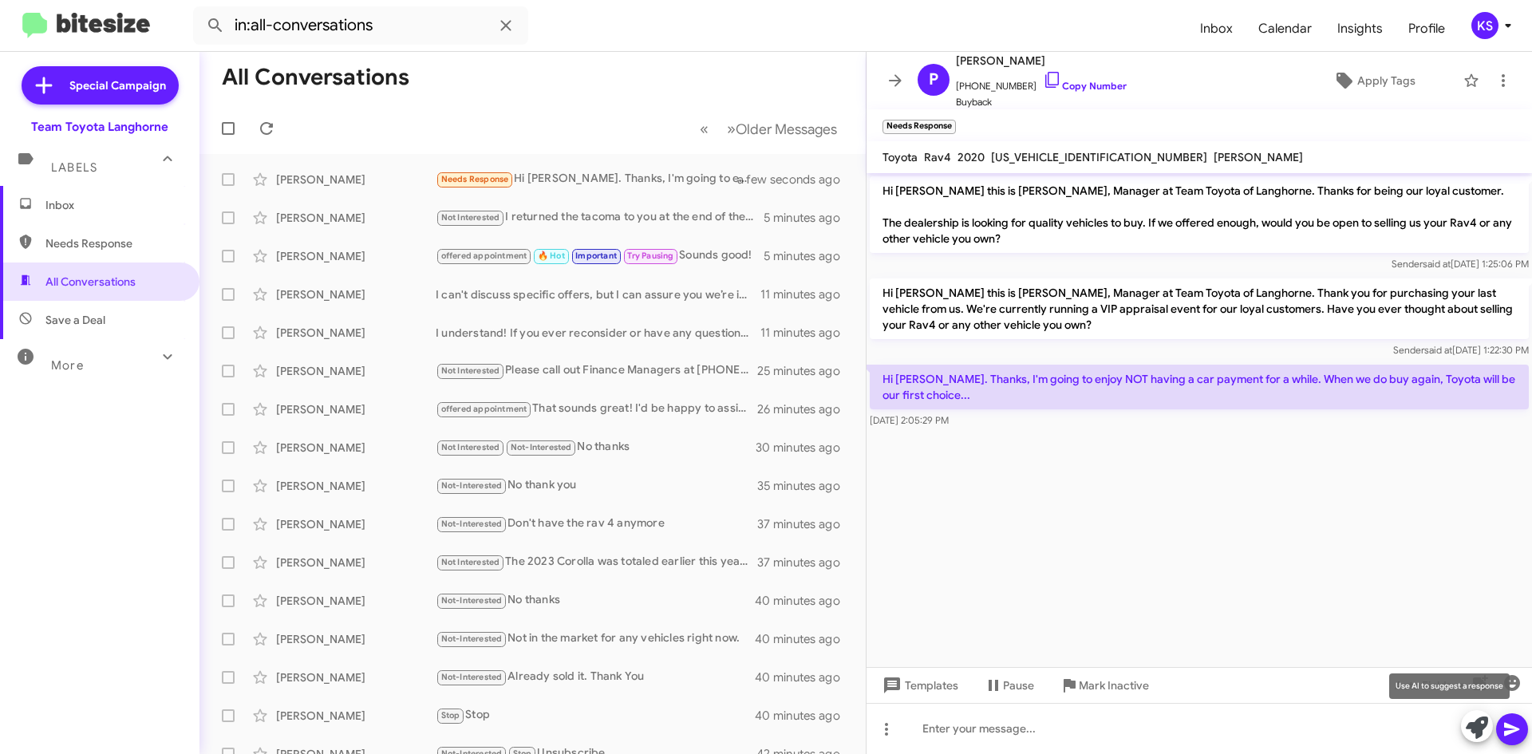
click at [1474, 724] on icon at bounding box center [1477, 728] width 22 height 22
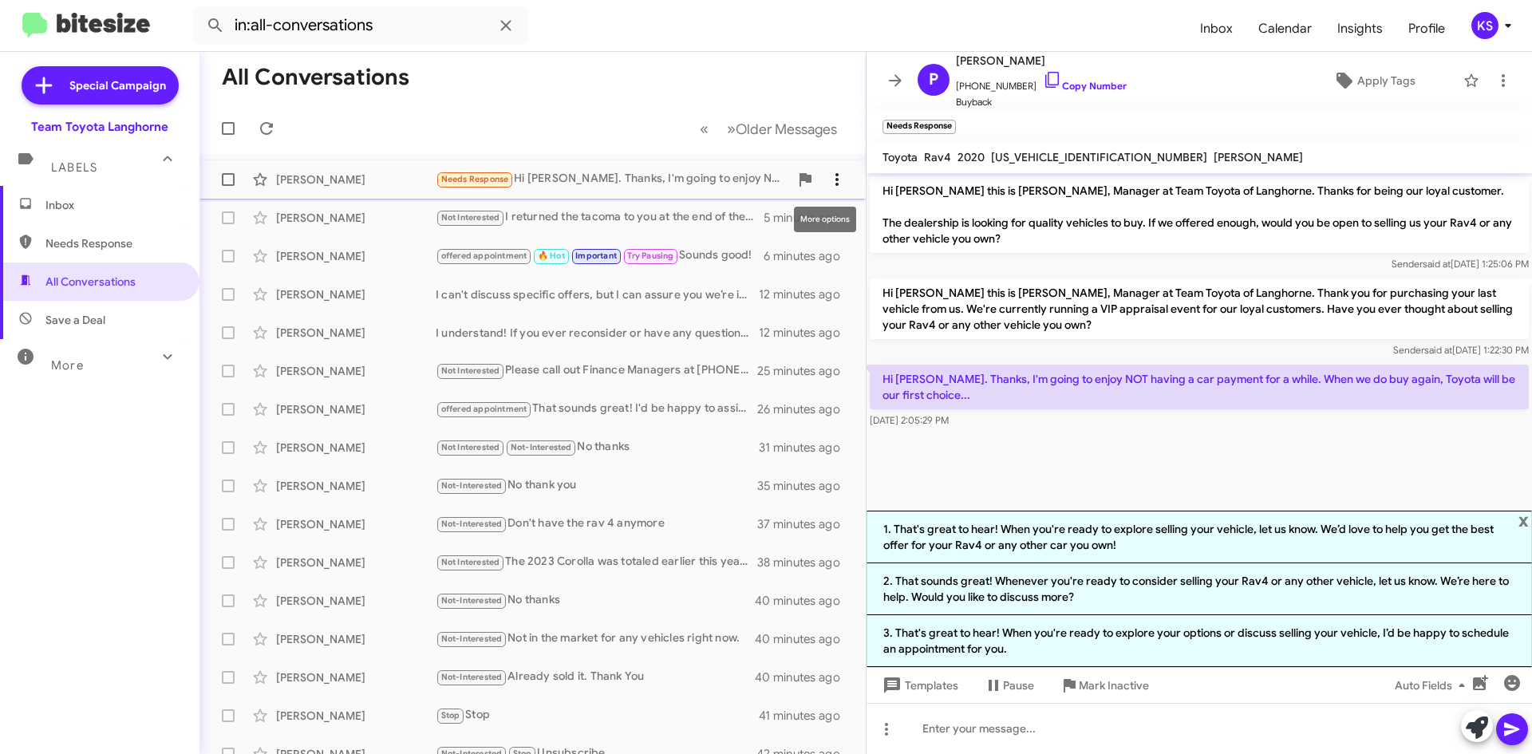
click at [828, 172] on icon at bounding box center [837, 179] width 19 height 19
click at [521, 103] on div at bounding box center [766, 377] width 1532 height 754
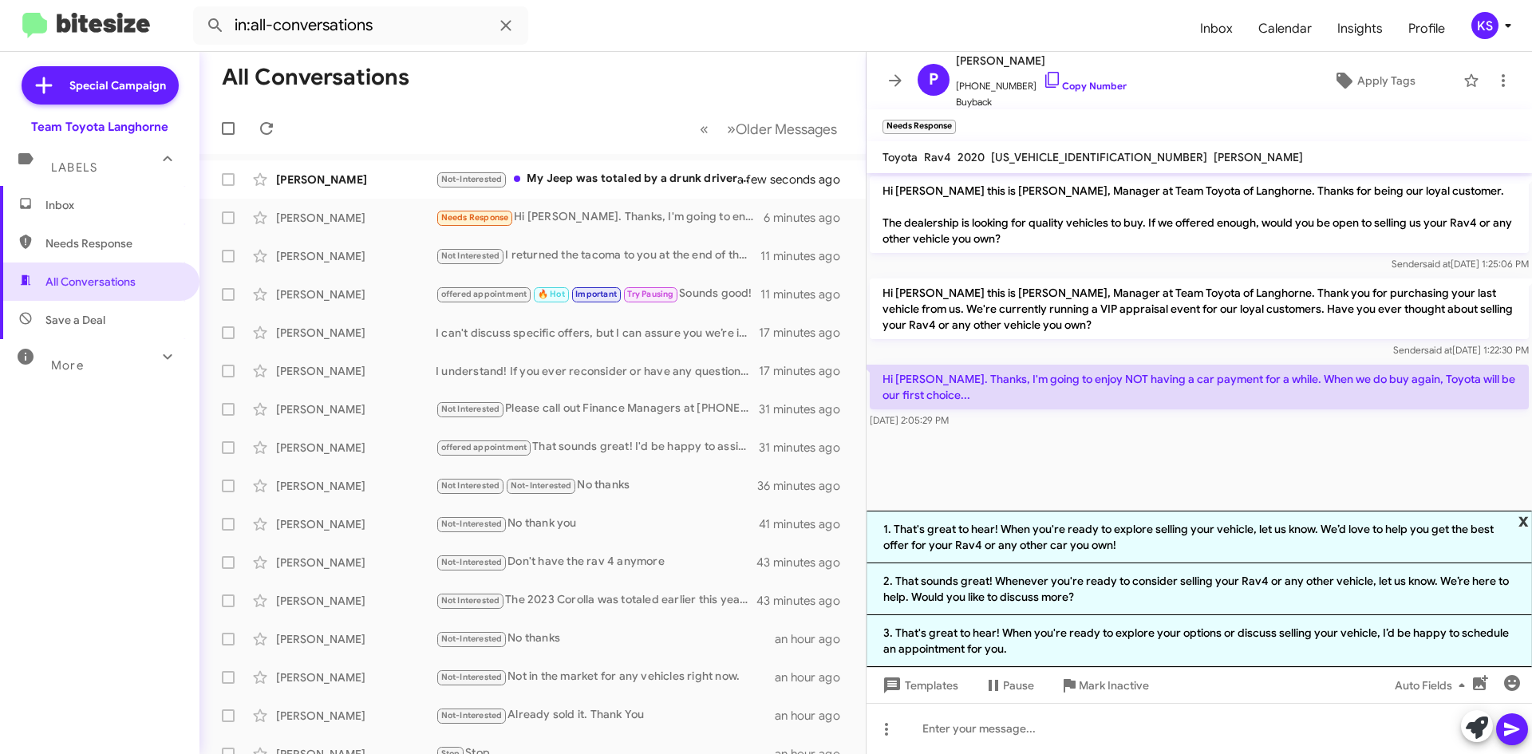
click at [1522, 522] on span "x" at bounding box center [1524, 520] width 10 height 19
